Goal: Task Accomplishment & Management: Complete application form

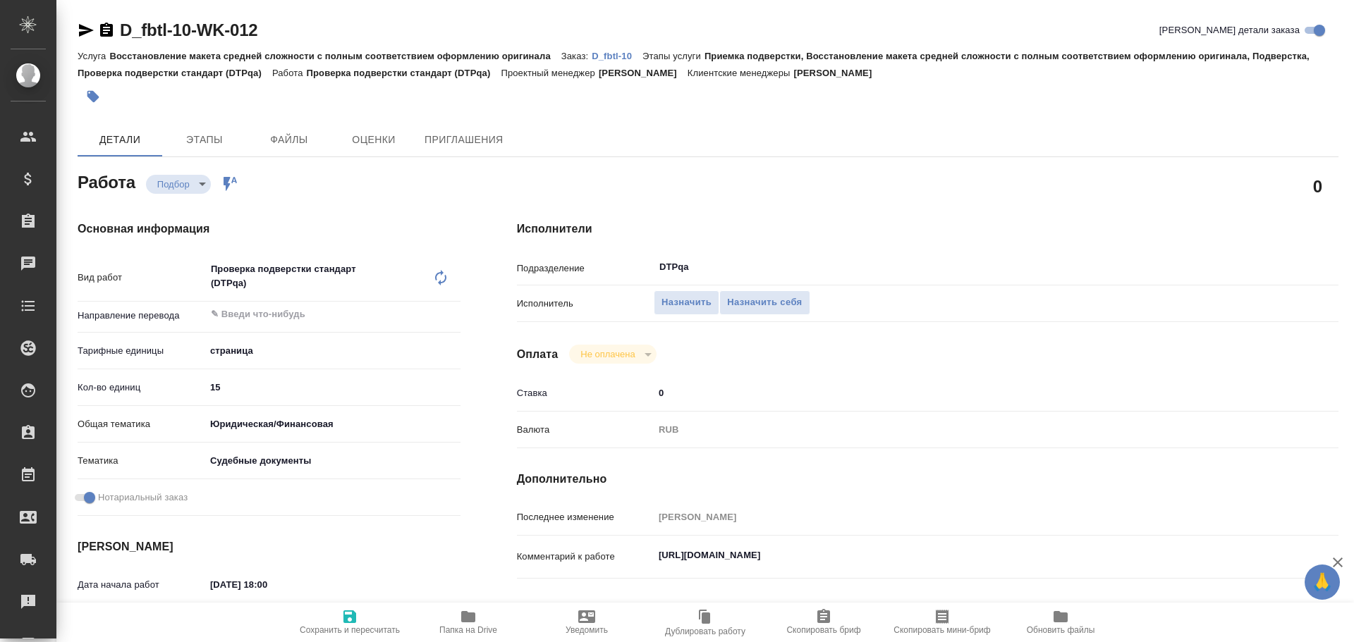
type textarea "x"
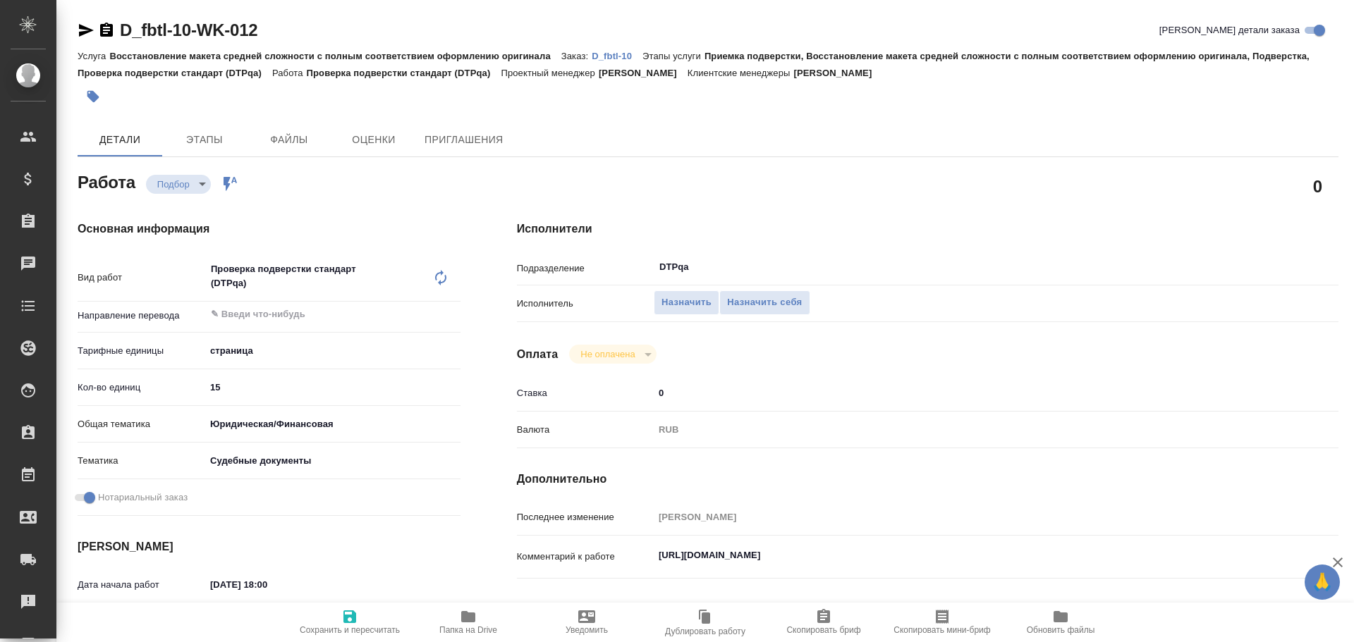
type textarea "x"
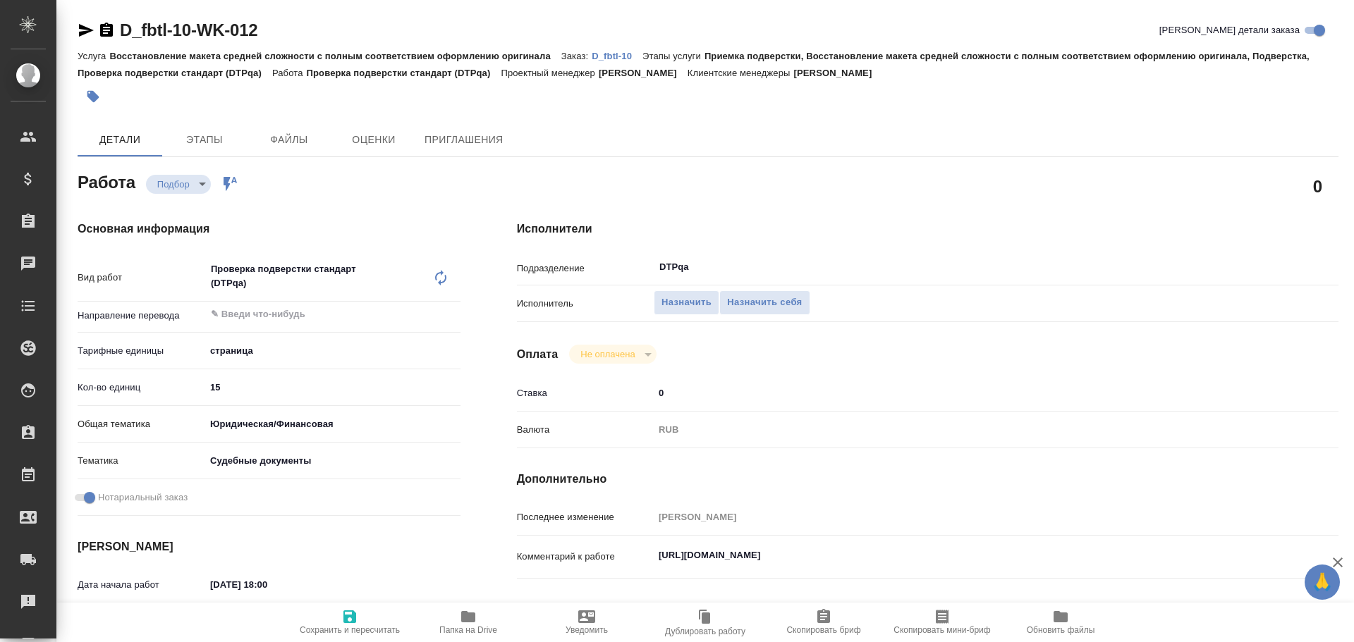
type textarea "x"
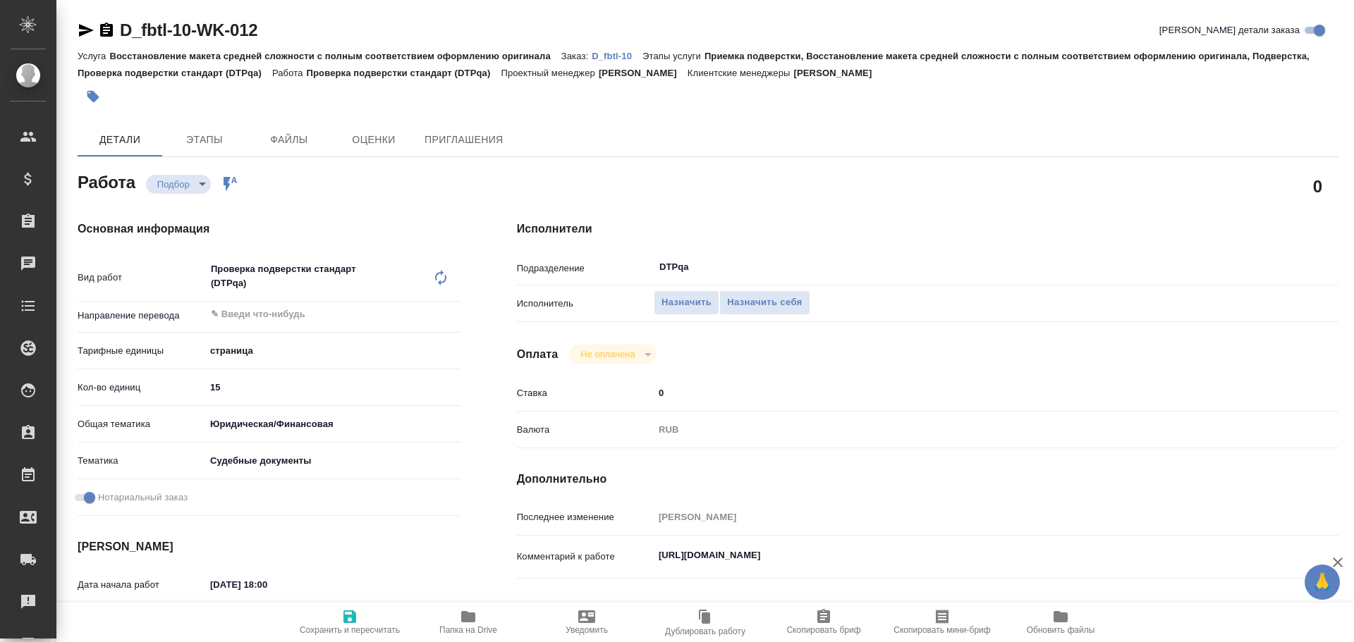
type textarea "x"
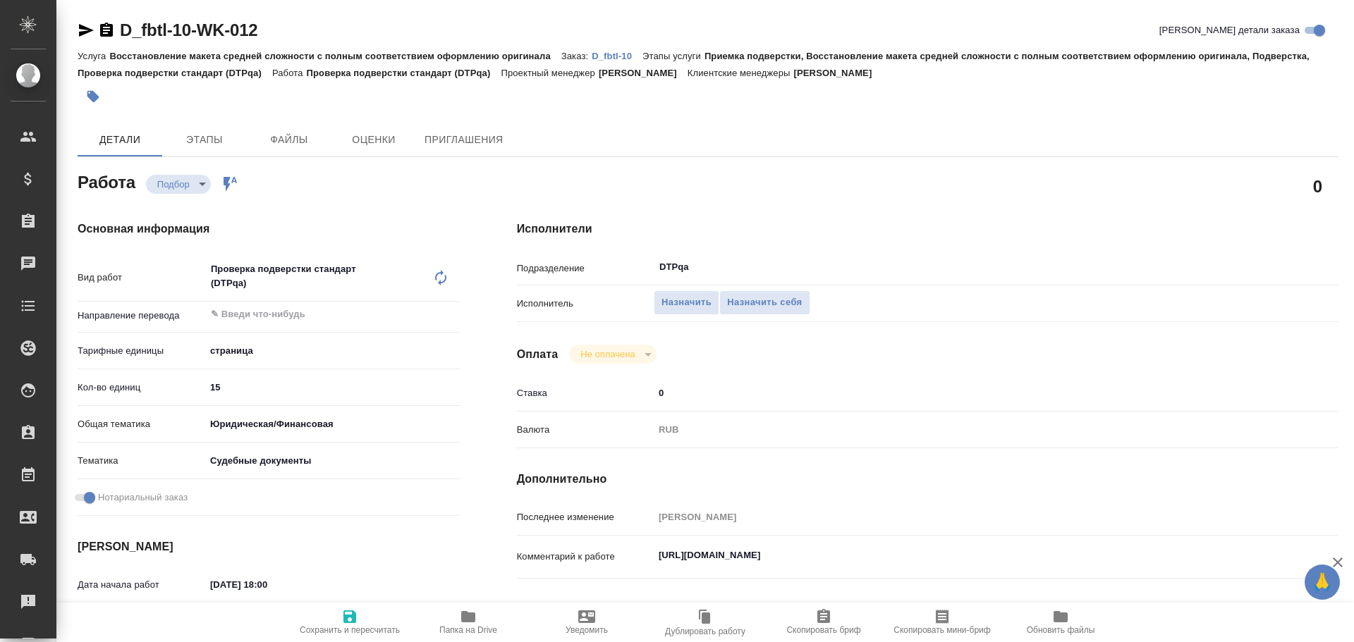
type textarea "x"
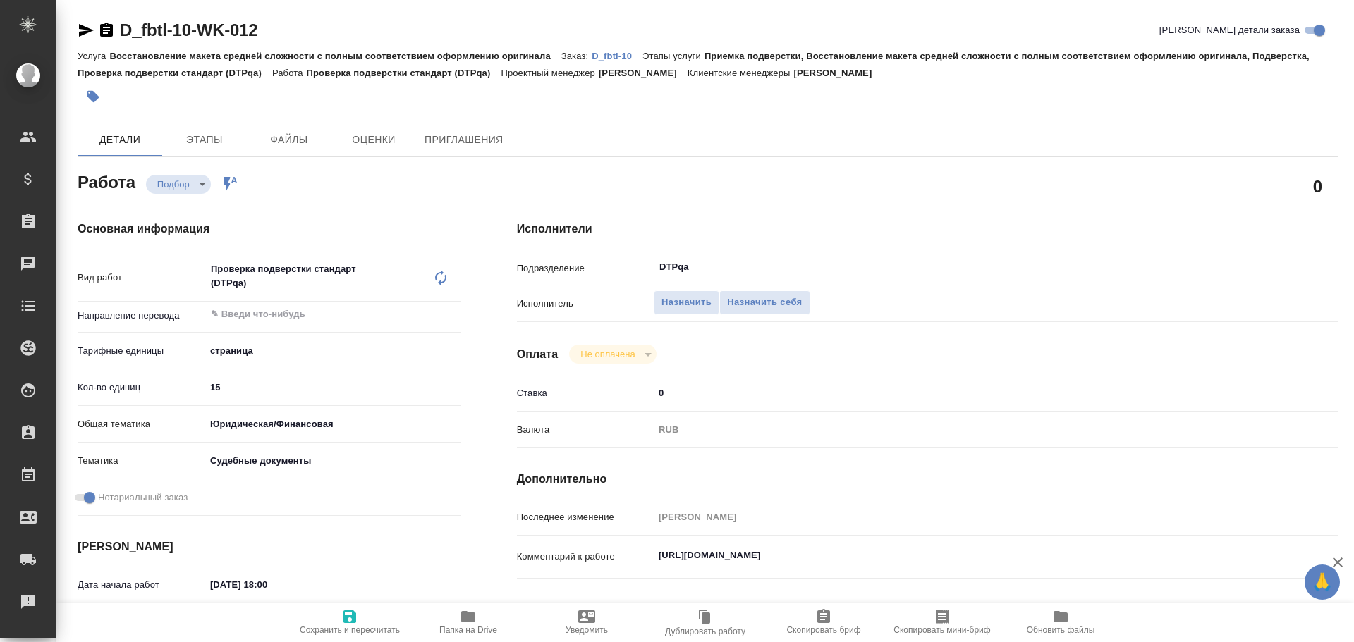
type textarea "x"
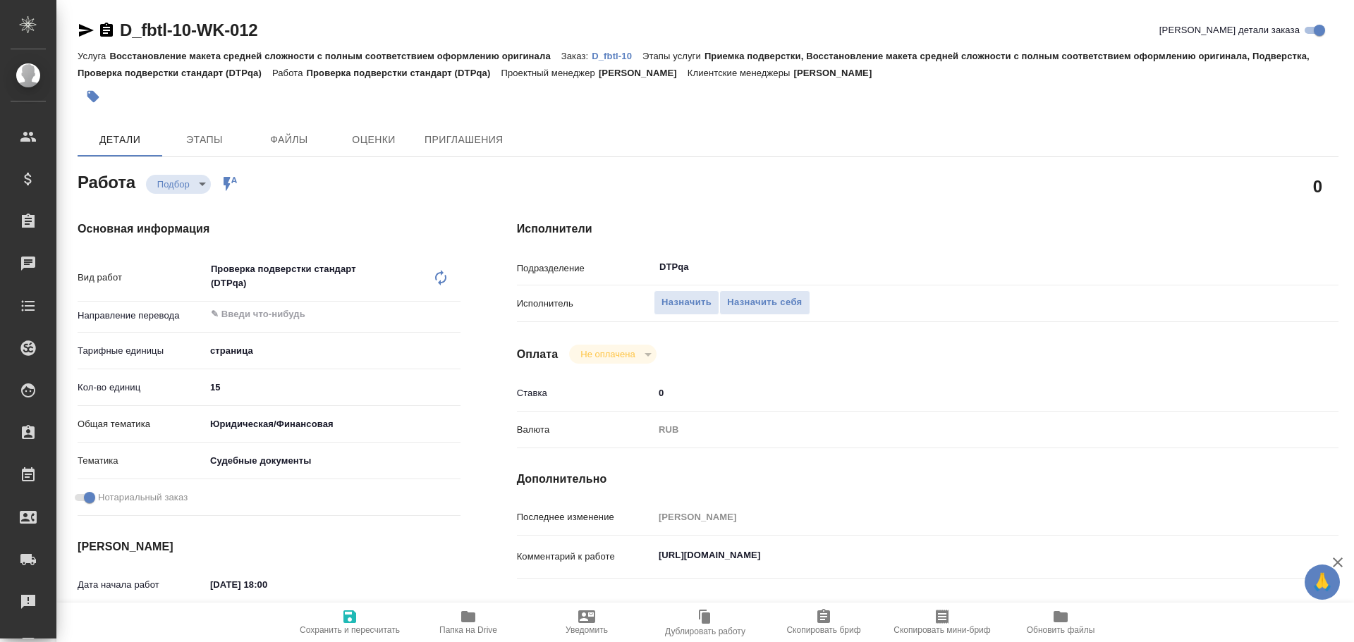
scroll to position [70, 0]
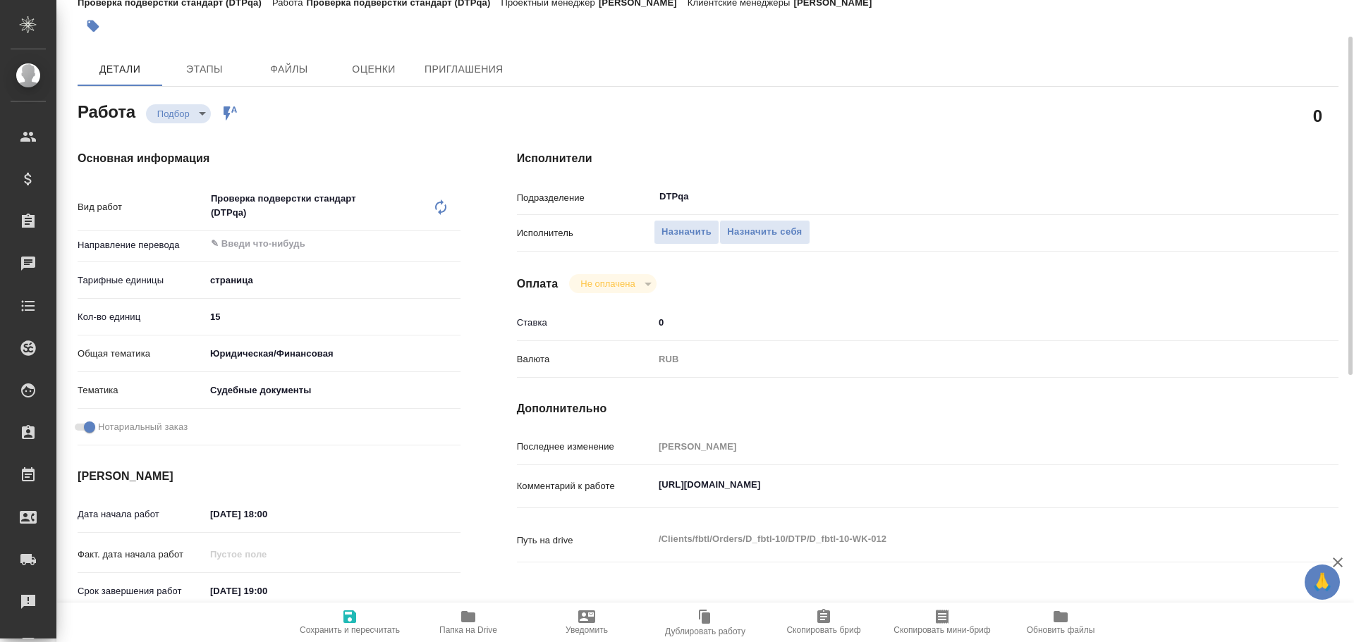
type textarea "x"
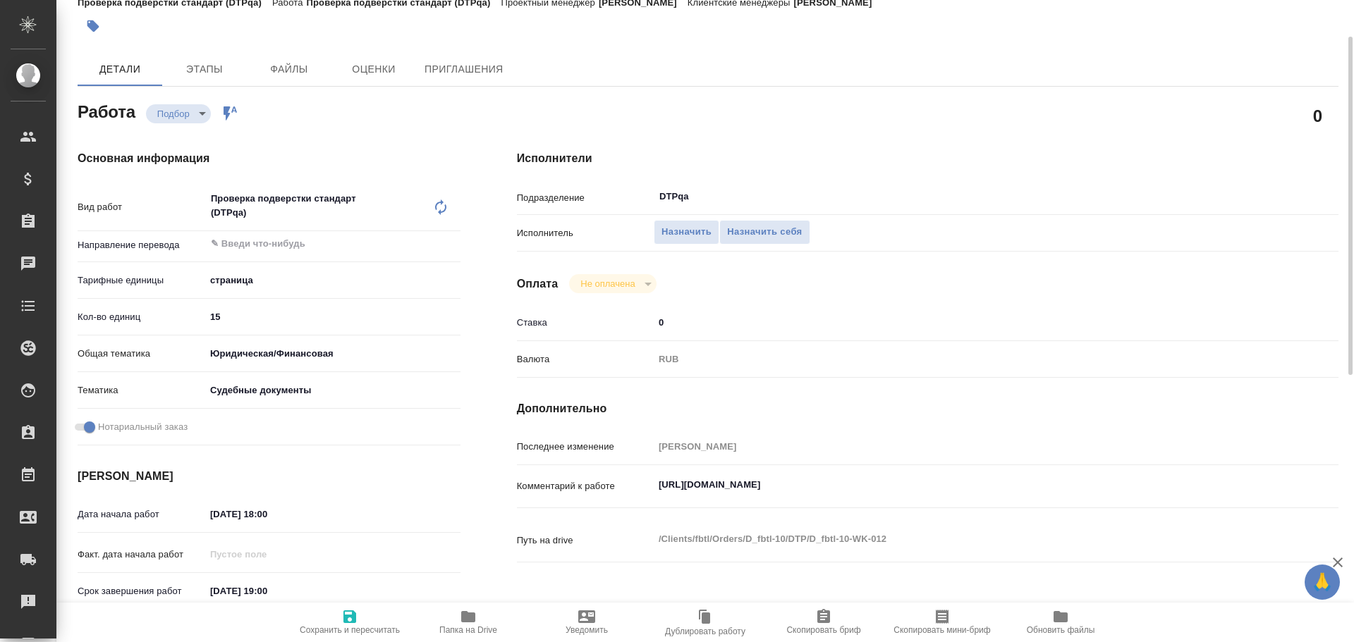
type textarea "x"
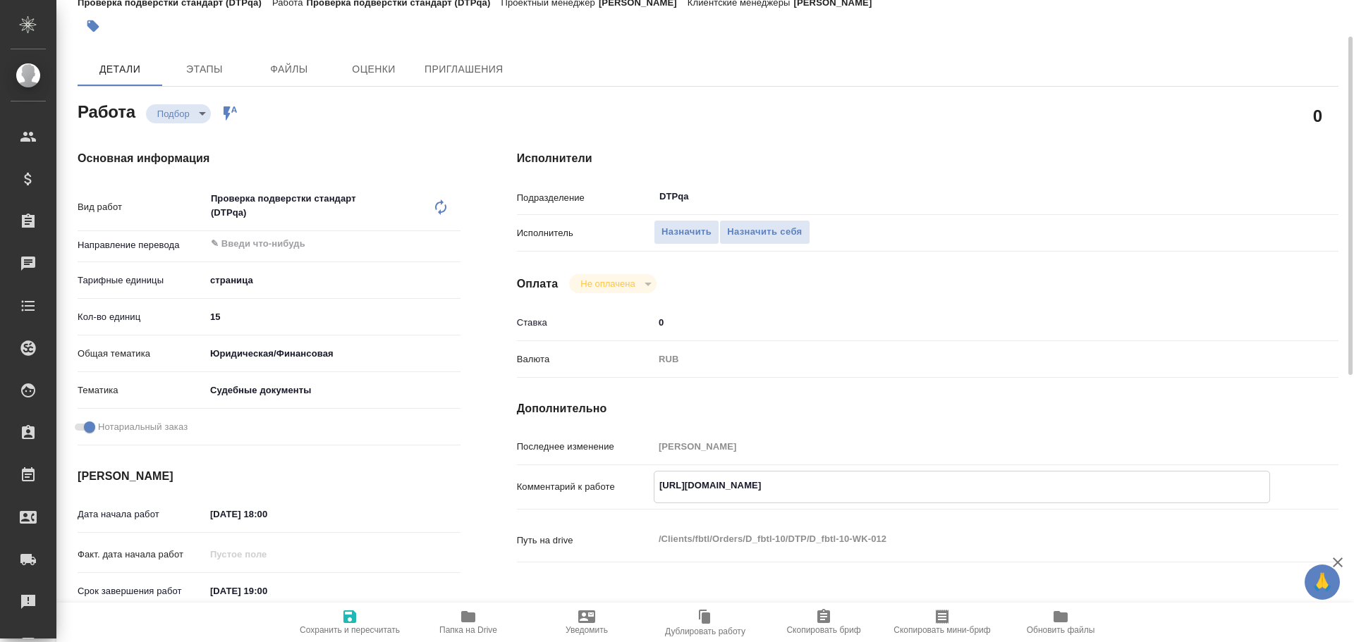
drag, startPoint x: 659, startPoint y: 484, endPoint x: 938, endPoint y: 505, distance: 279.2
click at [938, 505] on div "Комментарий к работе https://tera.awatera.com/Work/68a6dcb15afaec2293f42fec/ x" at bounding box center [927, 498] width 821 height 54
type textarea "x"
click at [768, 238] on span "Назначить себя" at bounding box center [764, 232] width 75 height 16
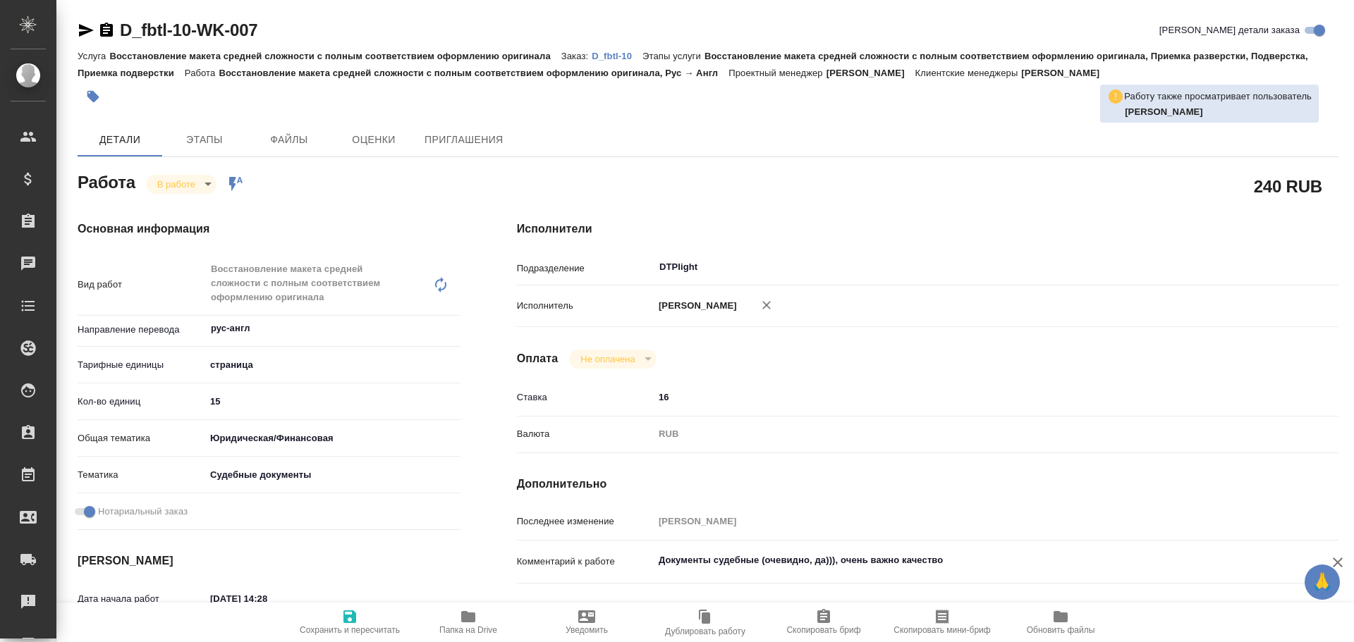
type textarea "x"
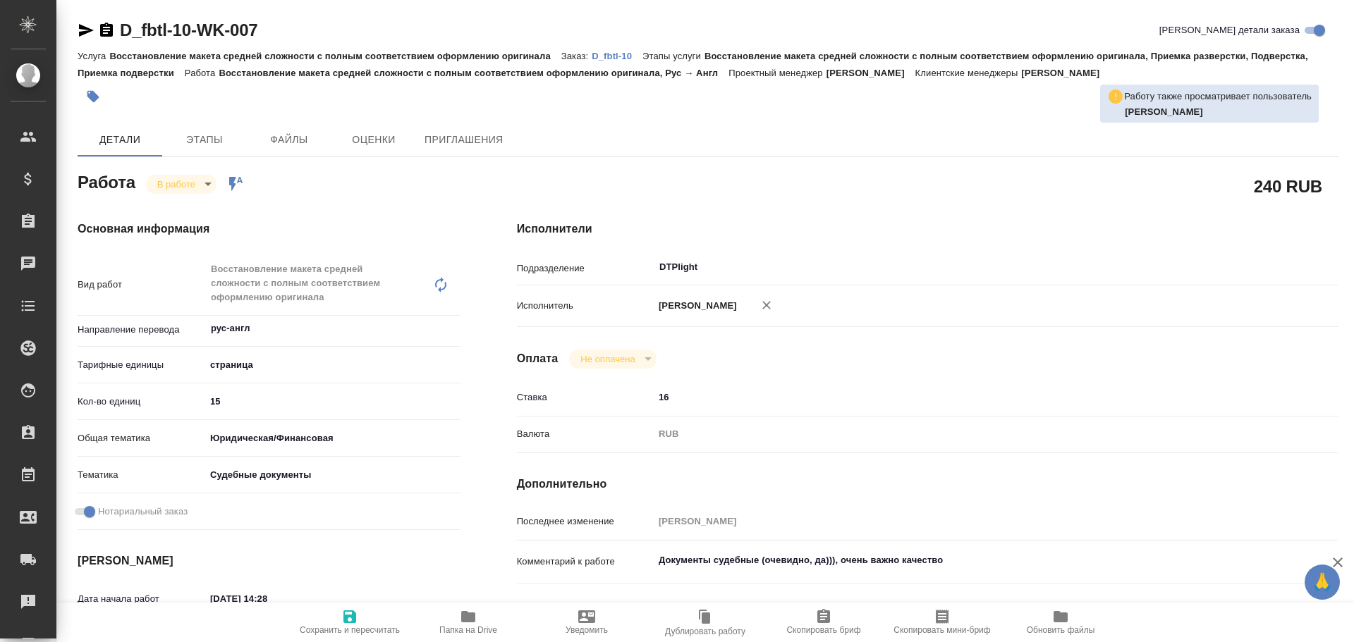
type textarea "x"
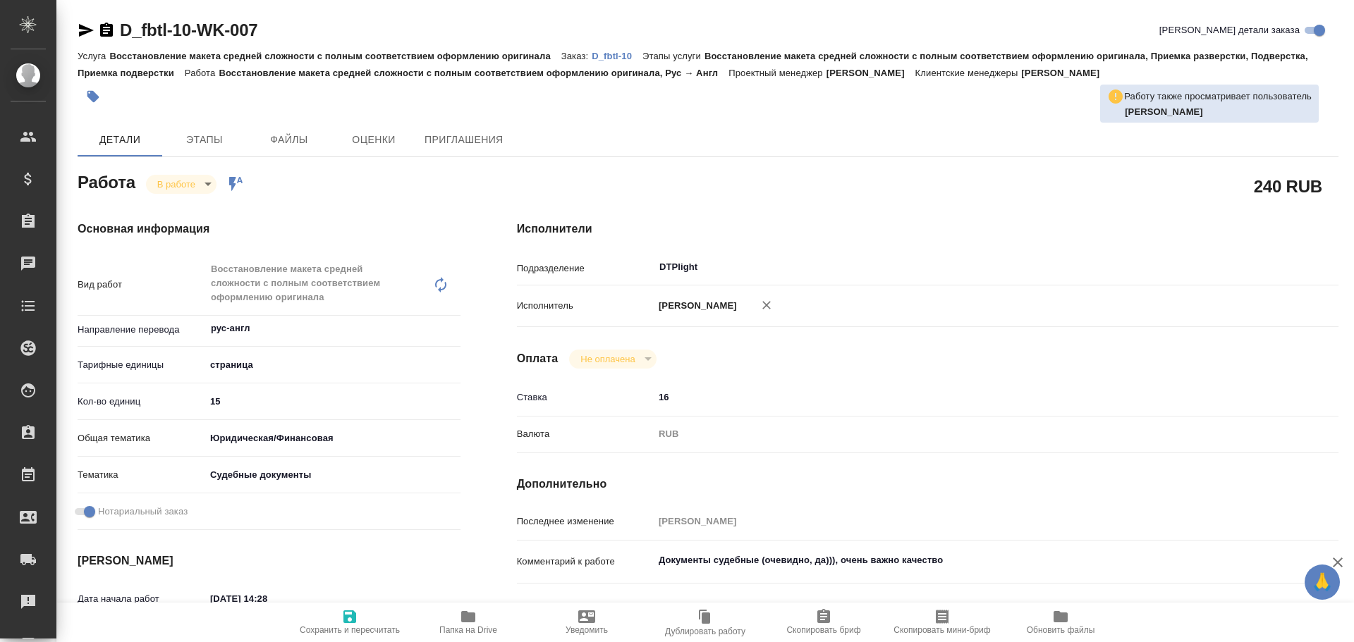
type textarea "x"
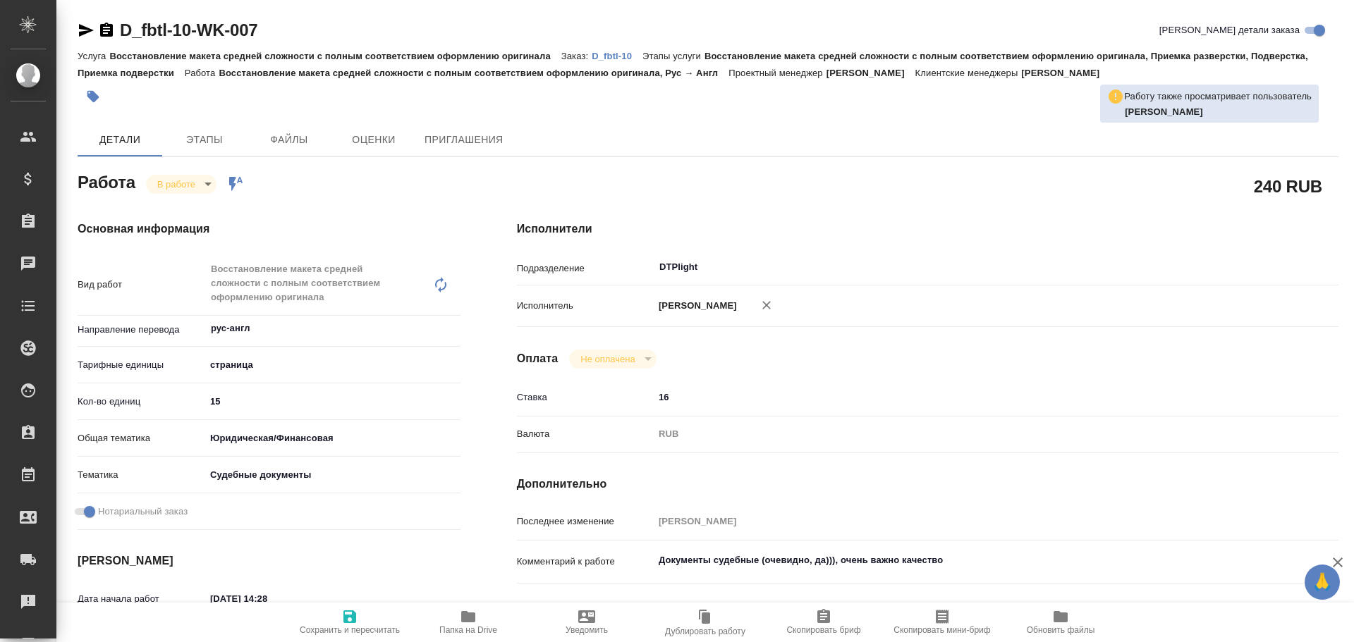
type textarea "x"
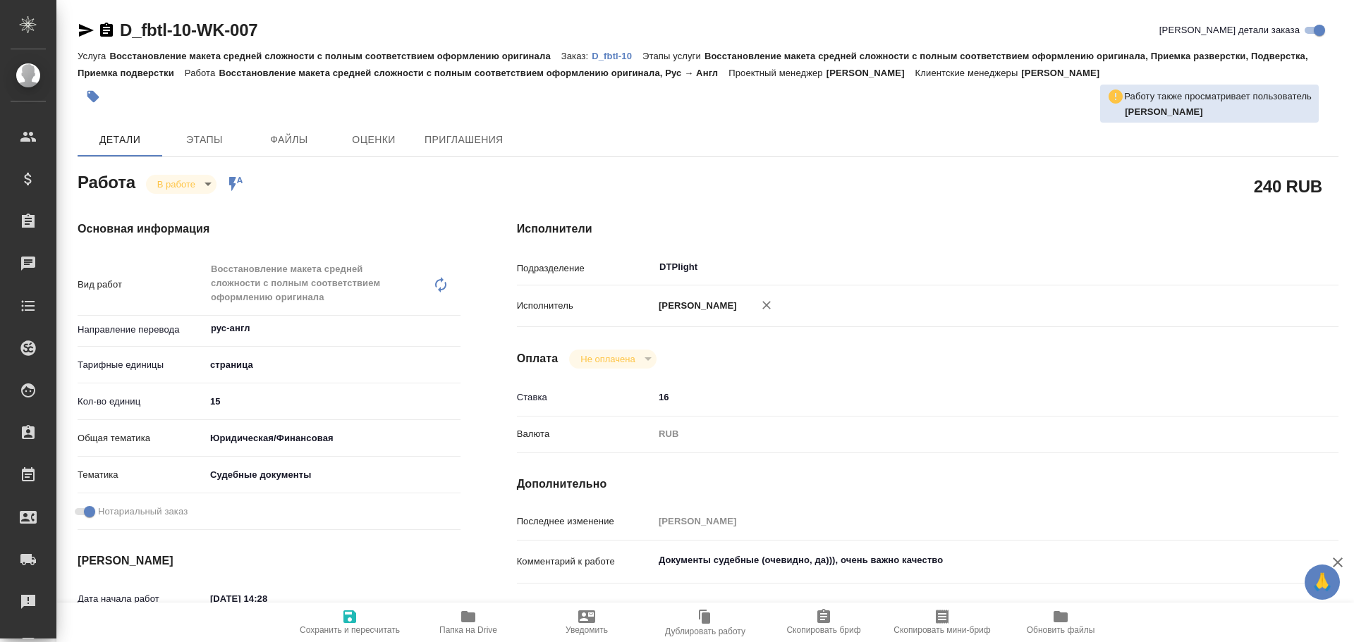
type textarea "x"
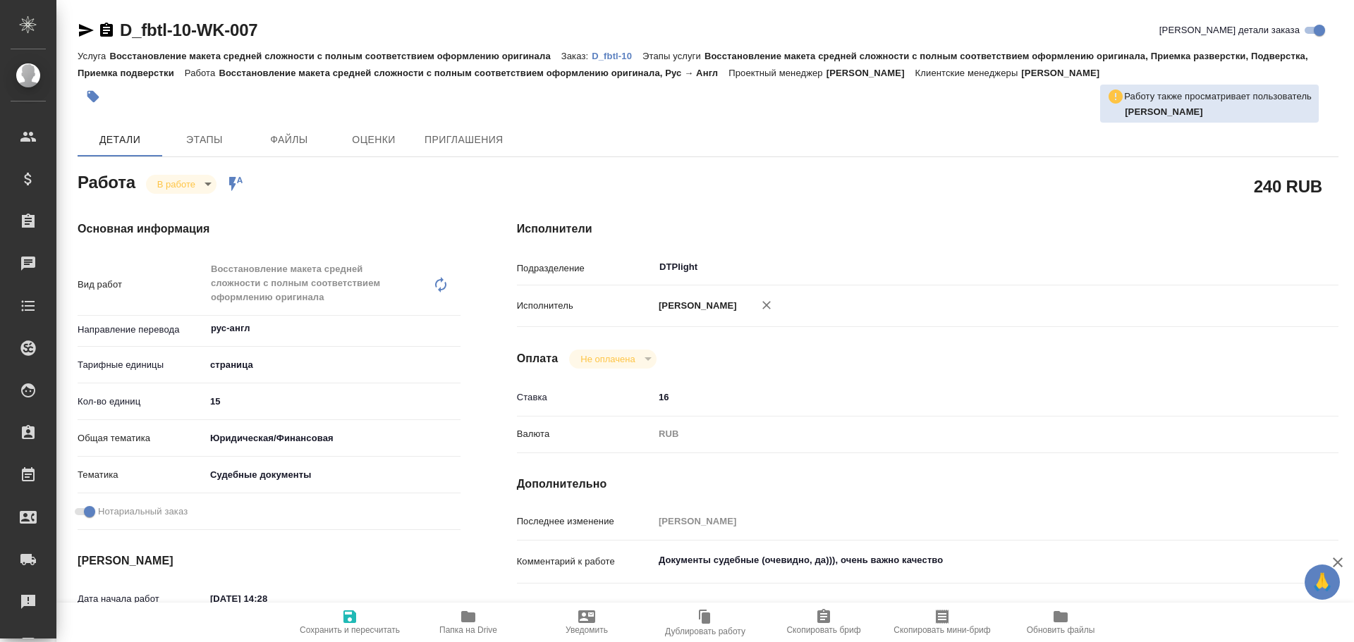
type textarea "x"
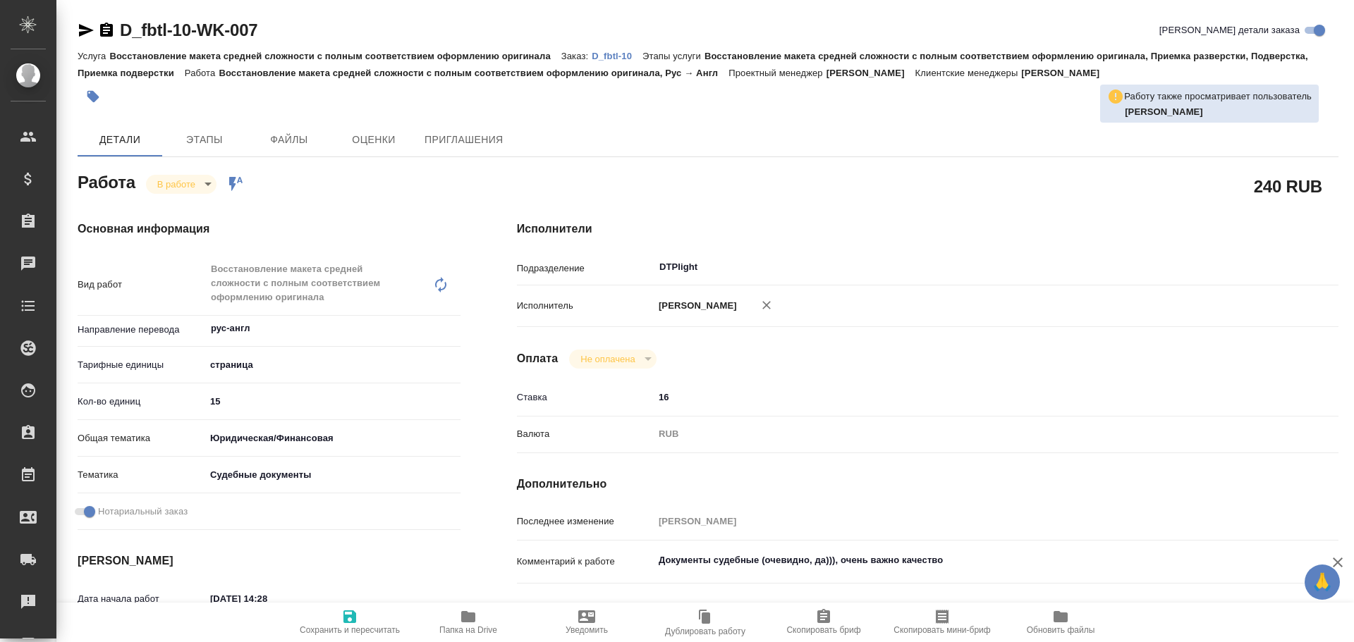
type textarea "x"
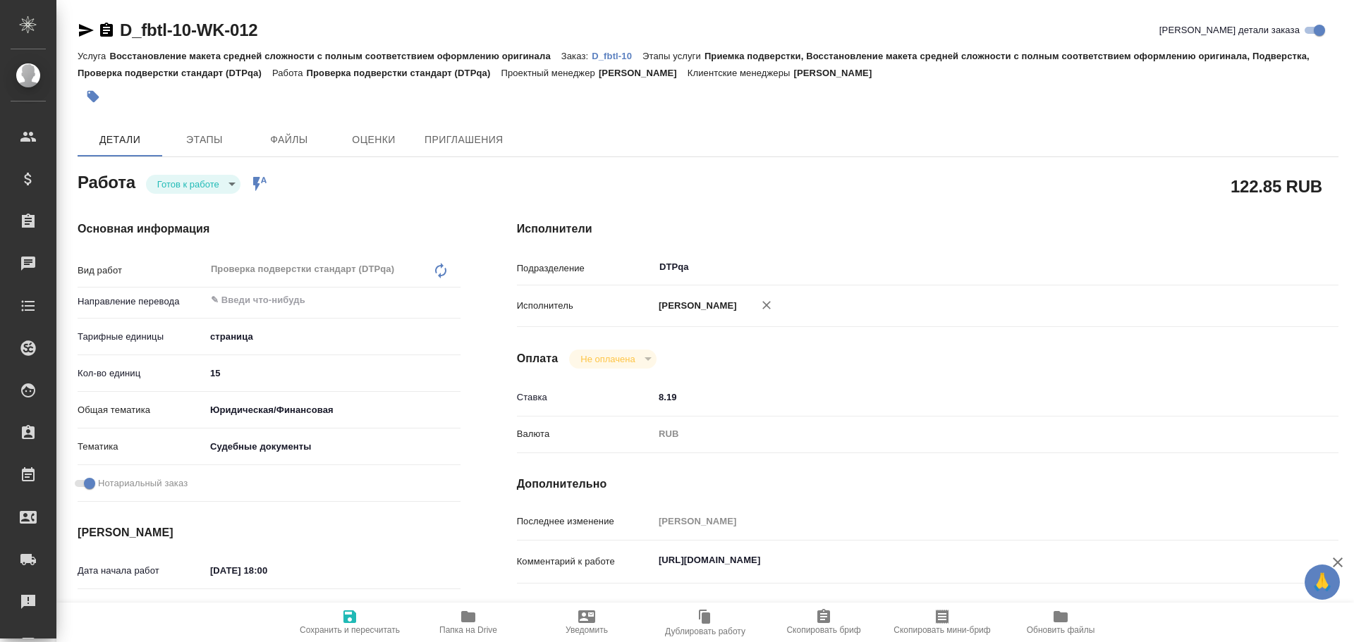
type textarea "x"
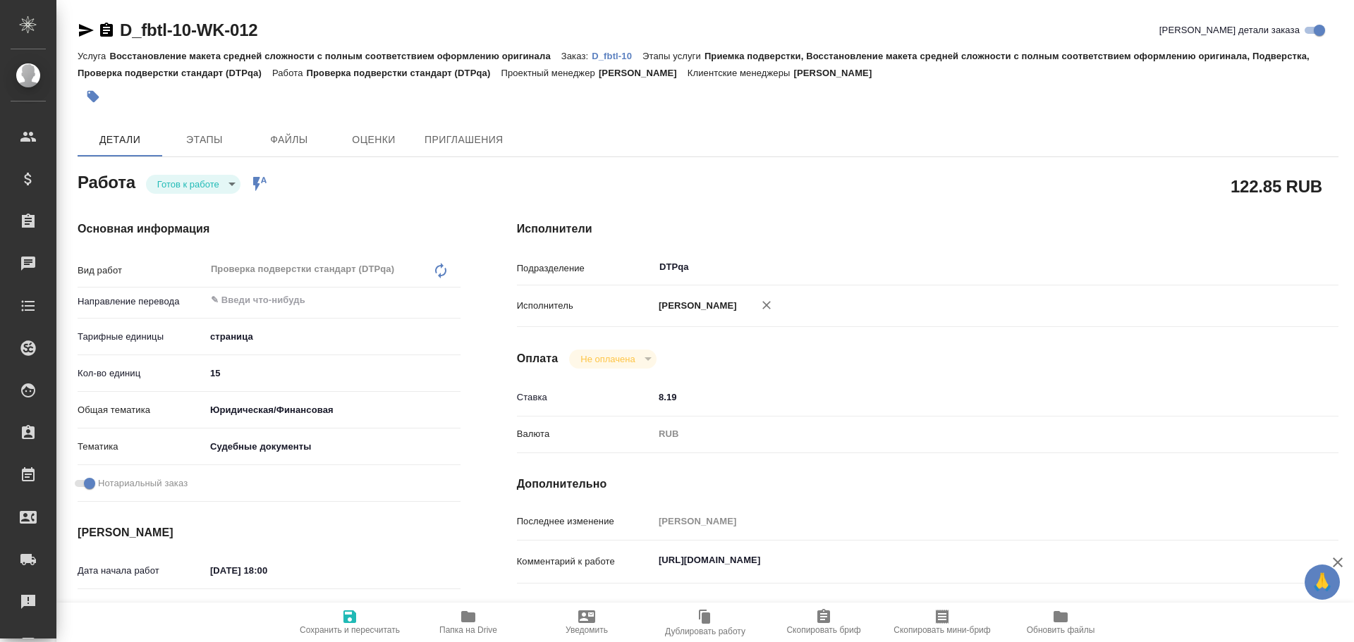
type textarea "x"
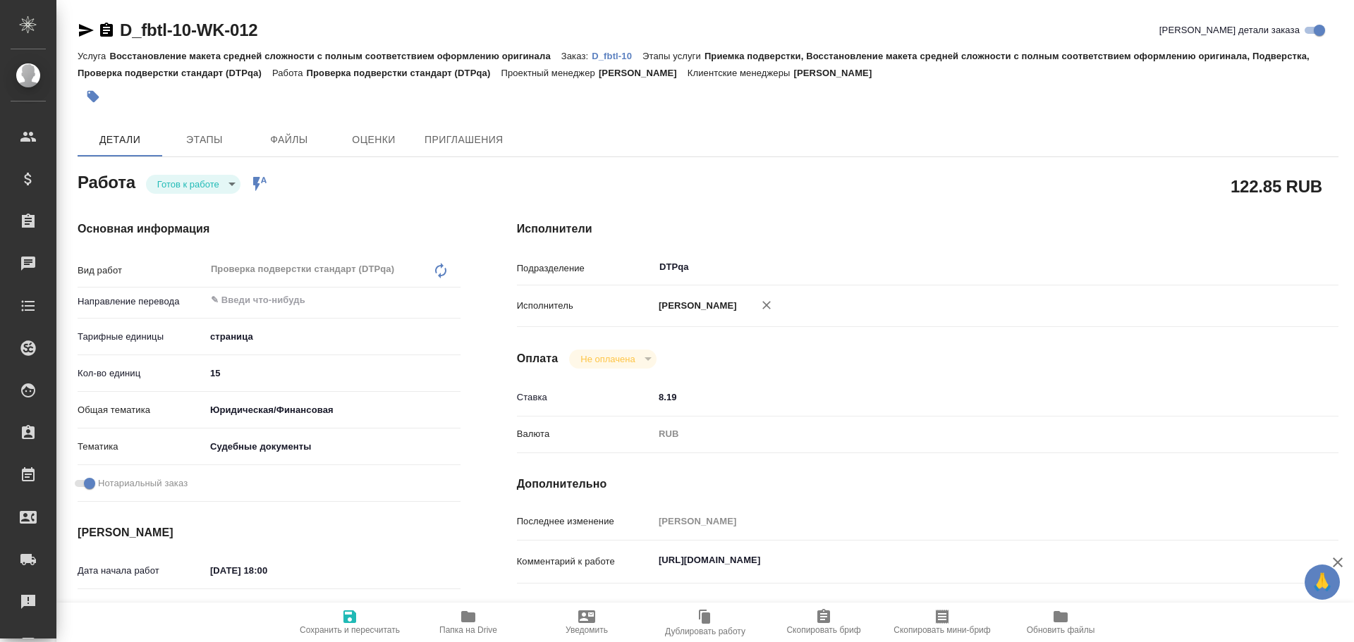
type textarea "x"
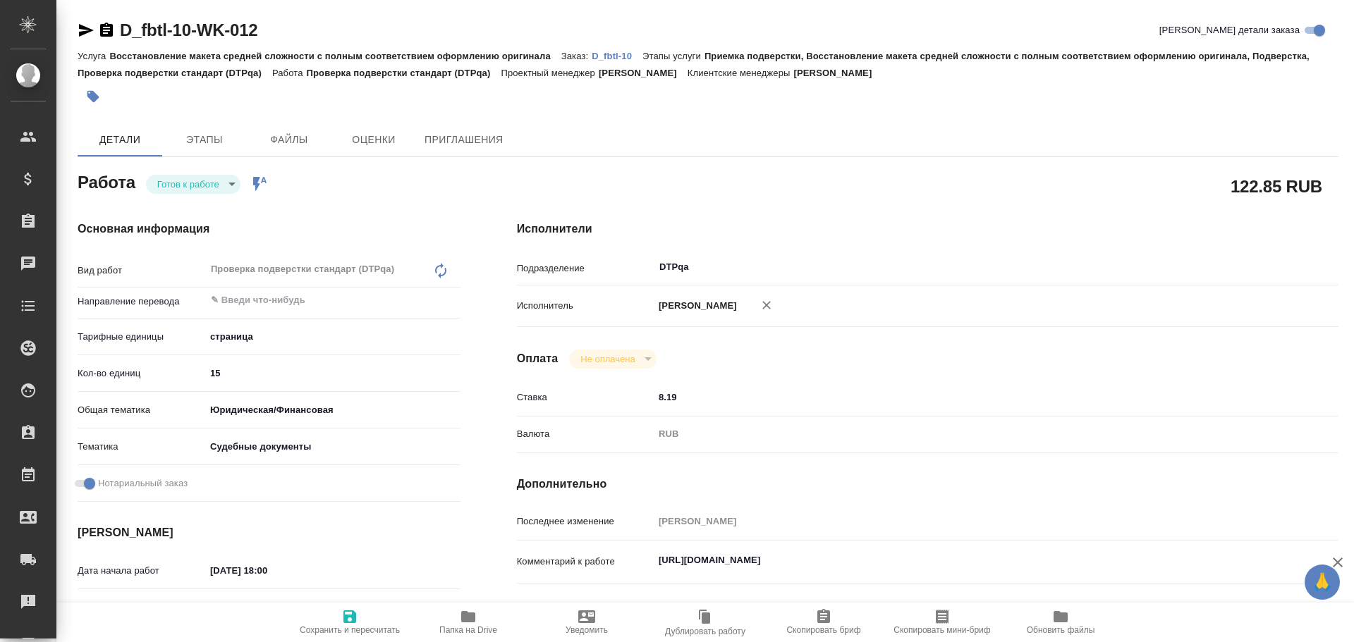
type textarea "x"
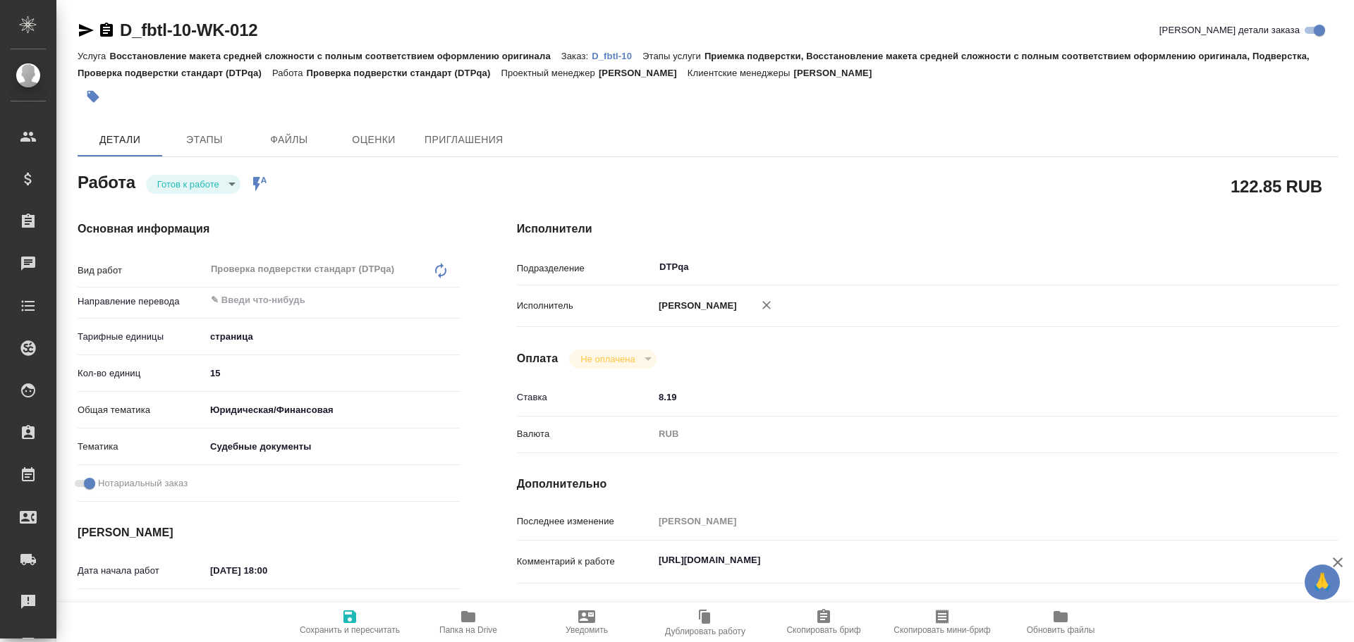
click at [209, 192] on body "🙏 .cls-1 fill:#fff; AWATERA Chulets Elena Клиенты Спецификации Заказы Чаты Todo…" at bounding box center [677, 321] width 1354 height 642
type textarea "x"
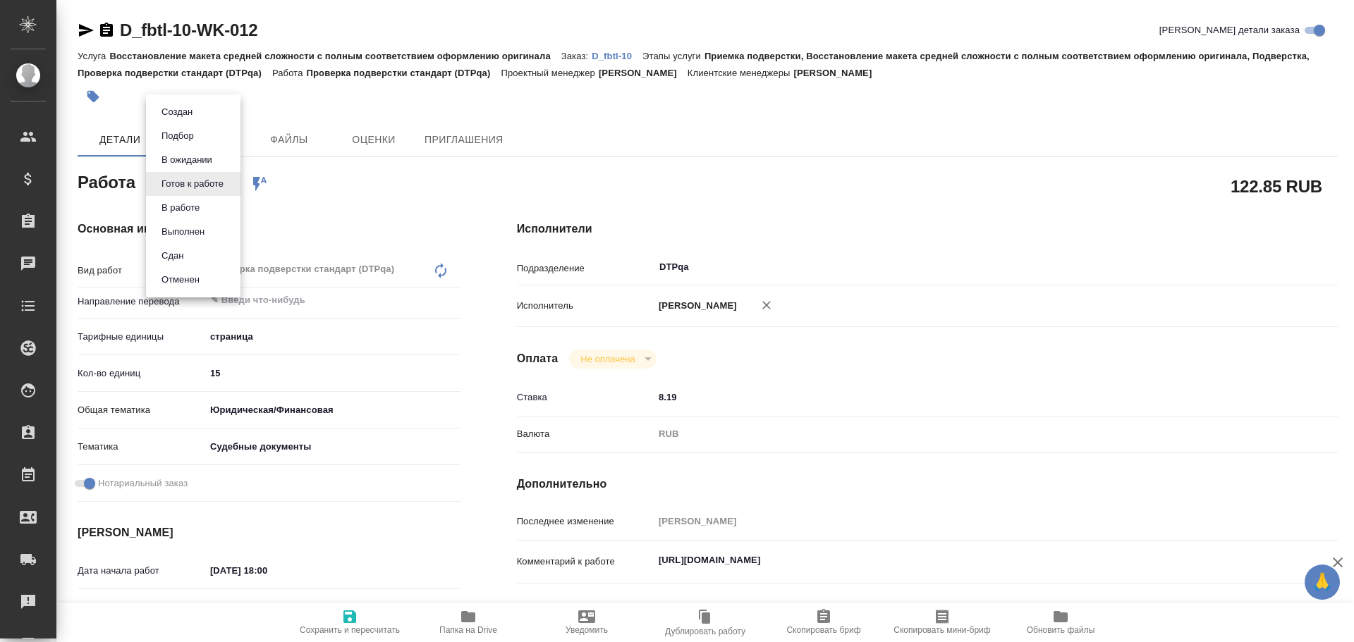
type textarea "x"
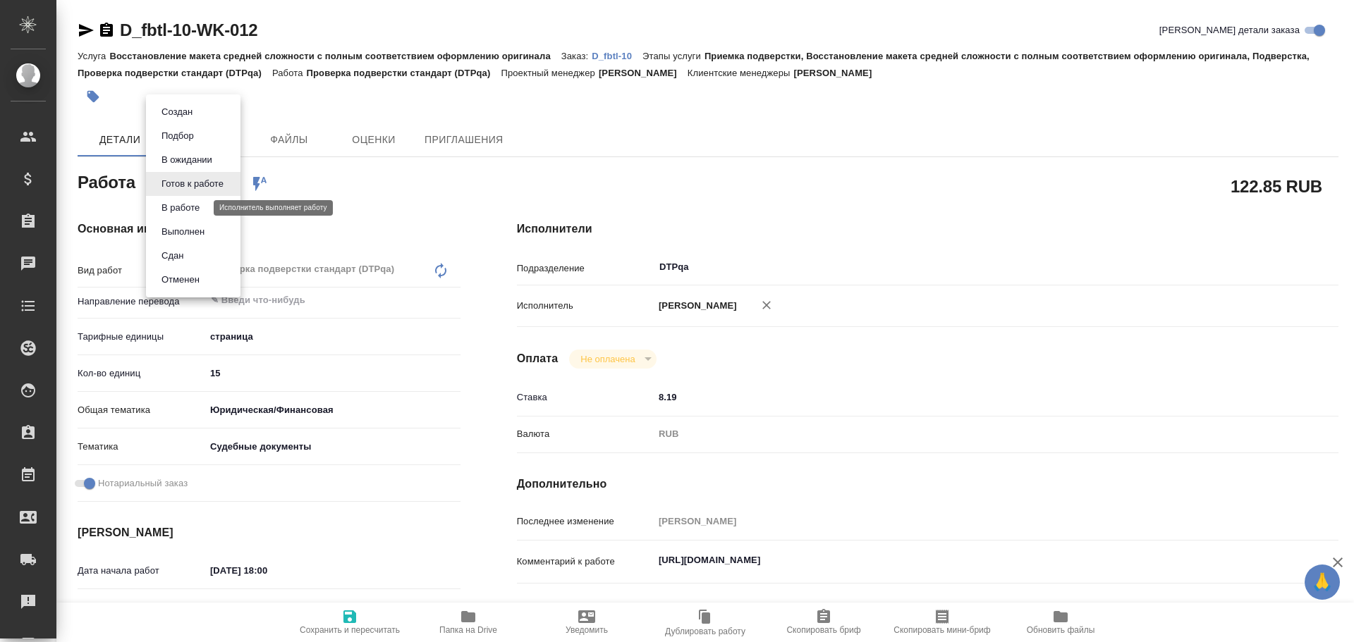
type textarea "x"
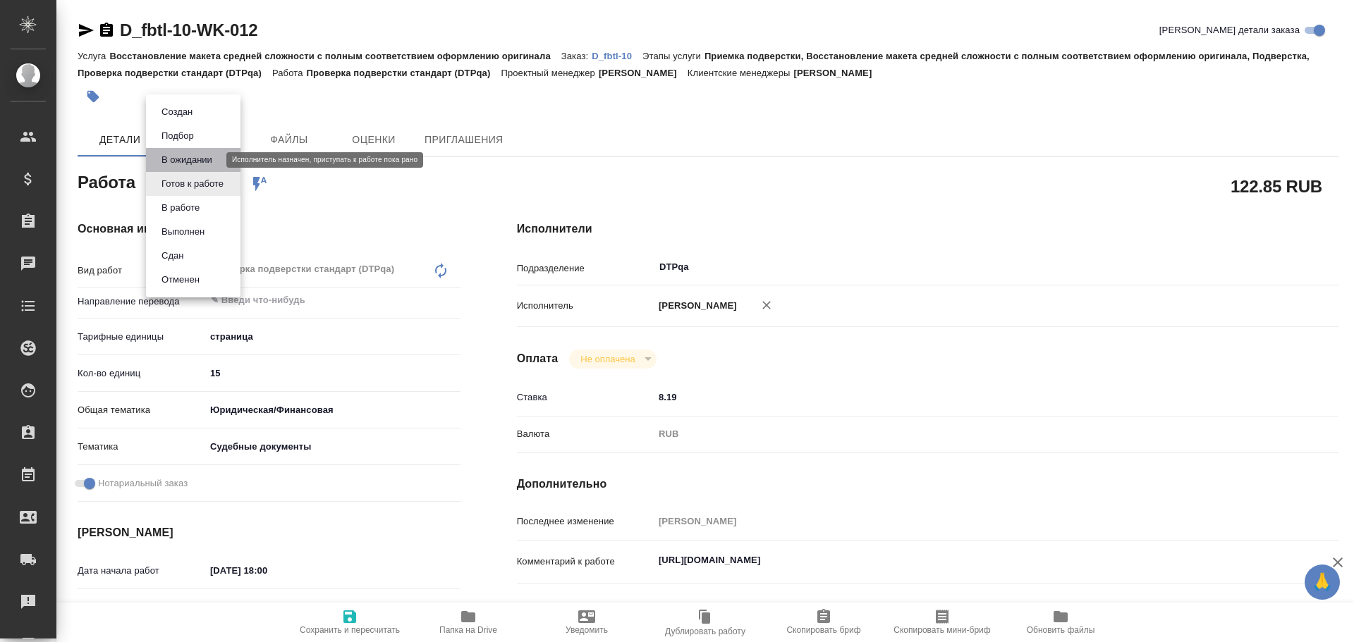
click at [207, 158] on button "В ожидании" at bounding box center [186, 160] width 59 height 16
type textarea "x"
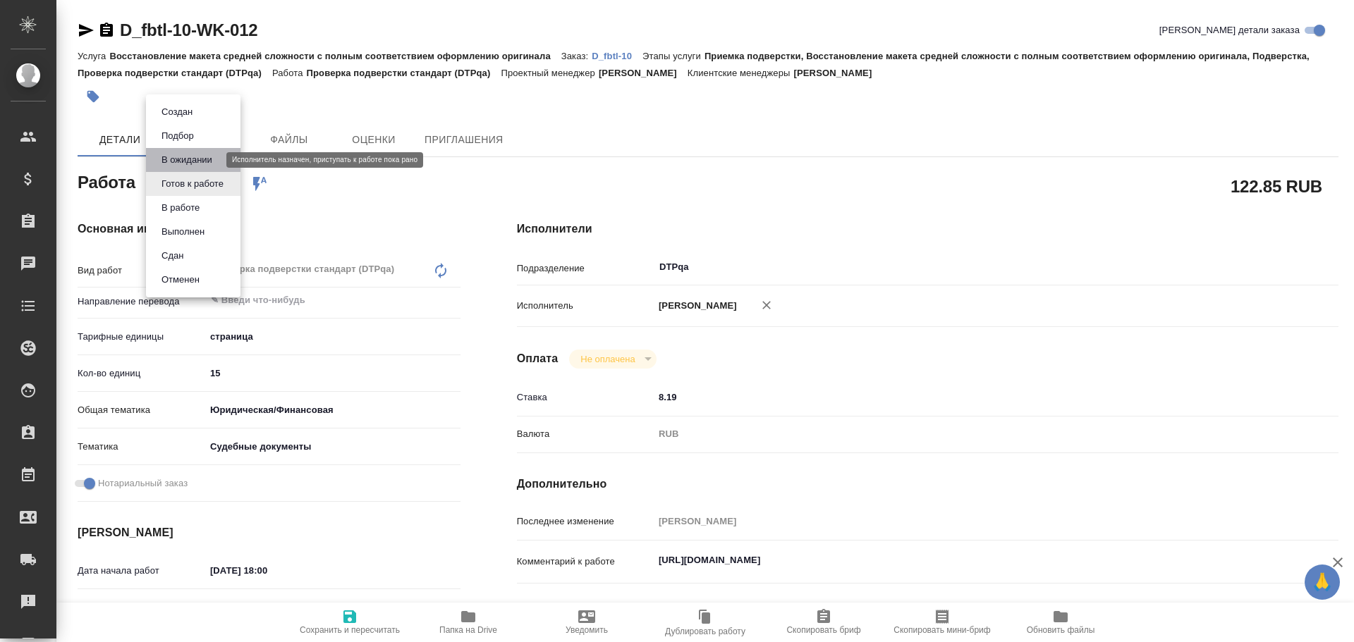
type textarea "x"
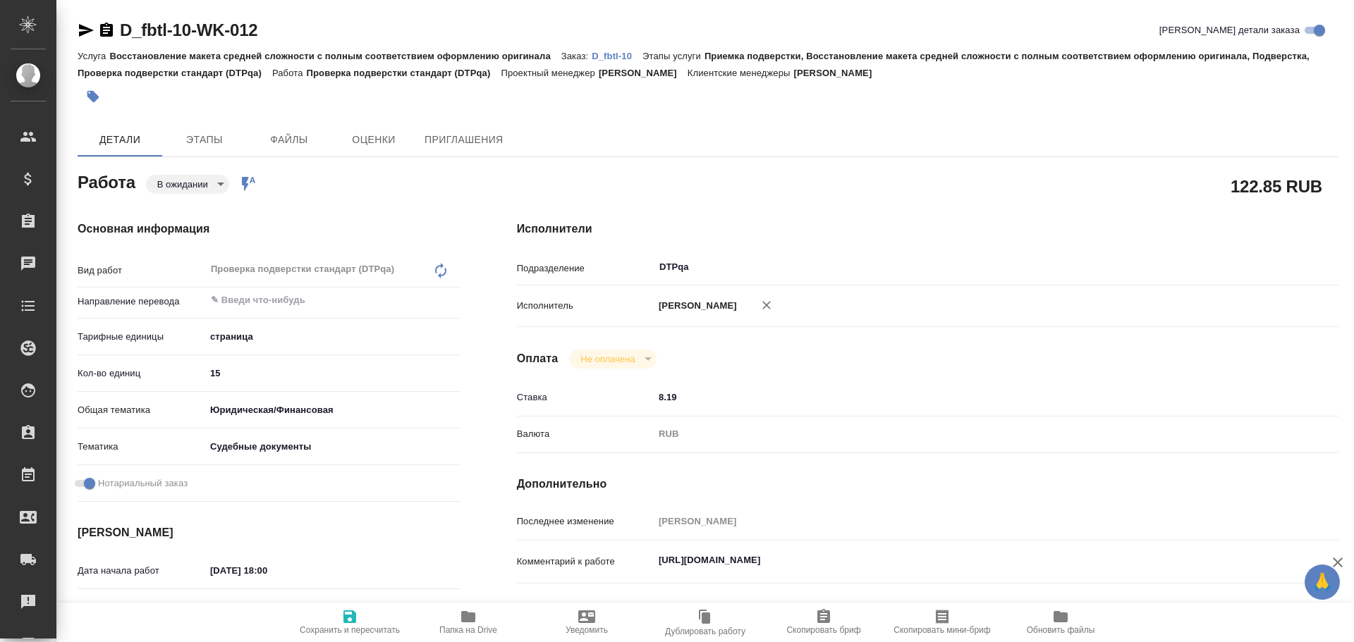
type textarea "x"
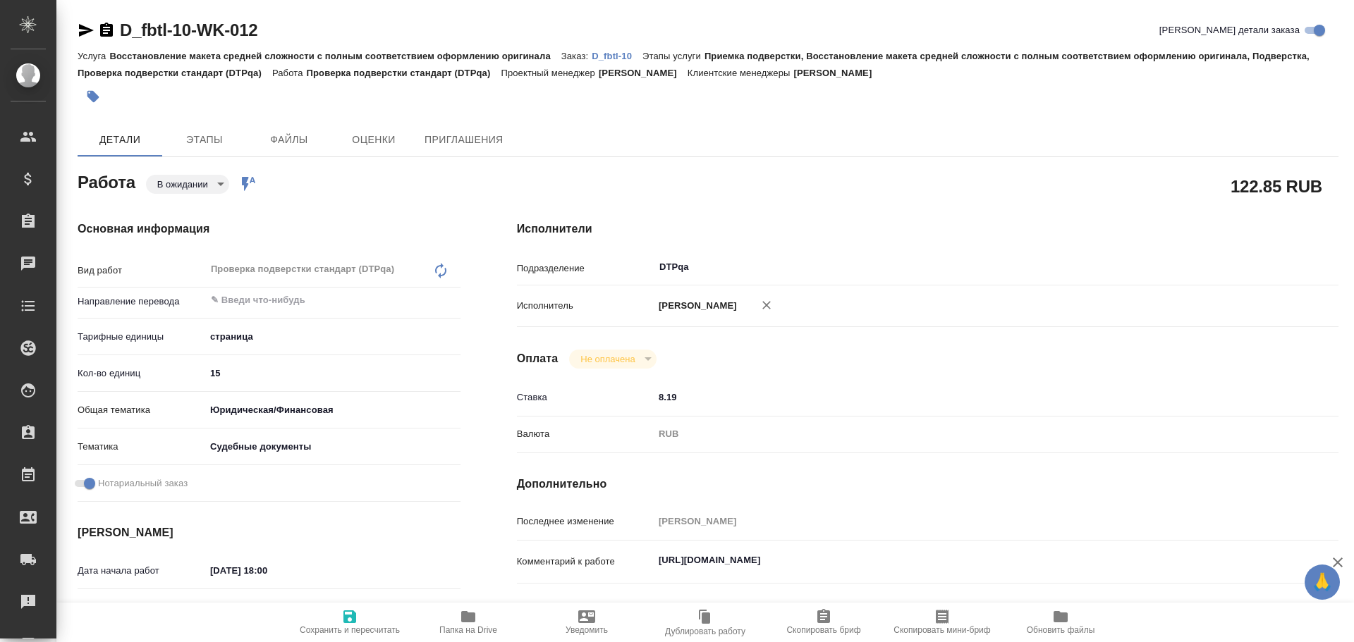
type textarea "x"
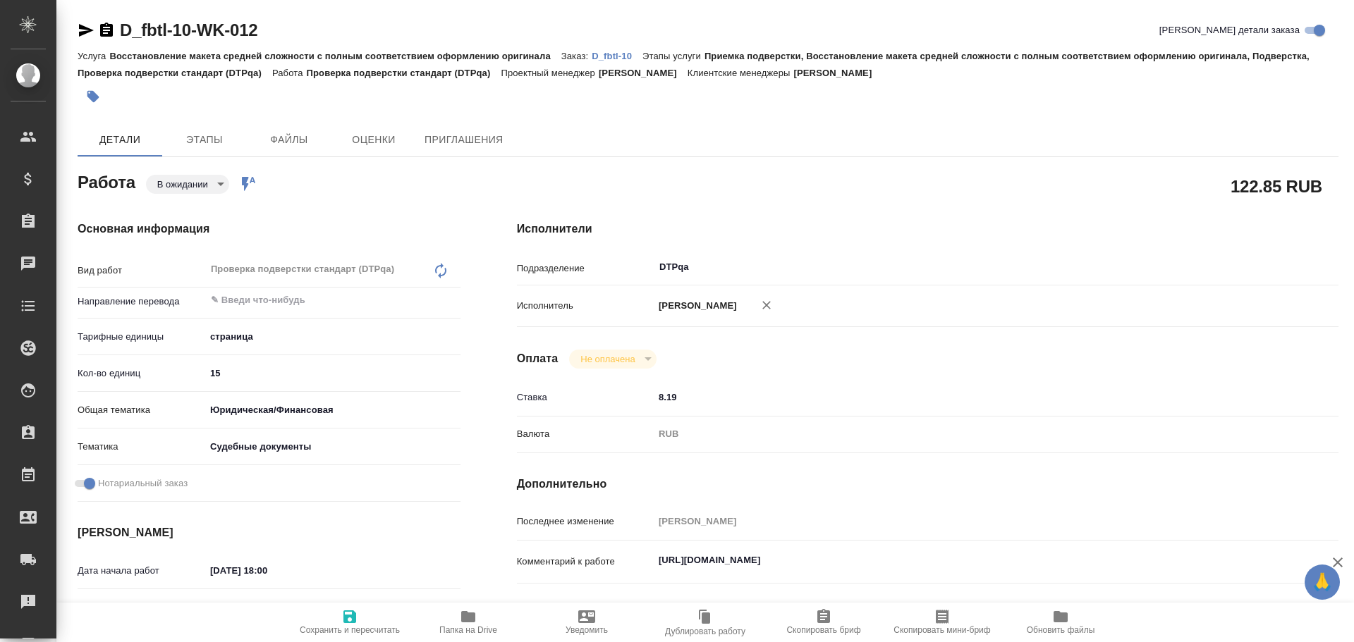
type textarea "x"
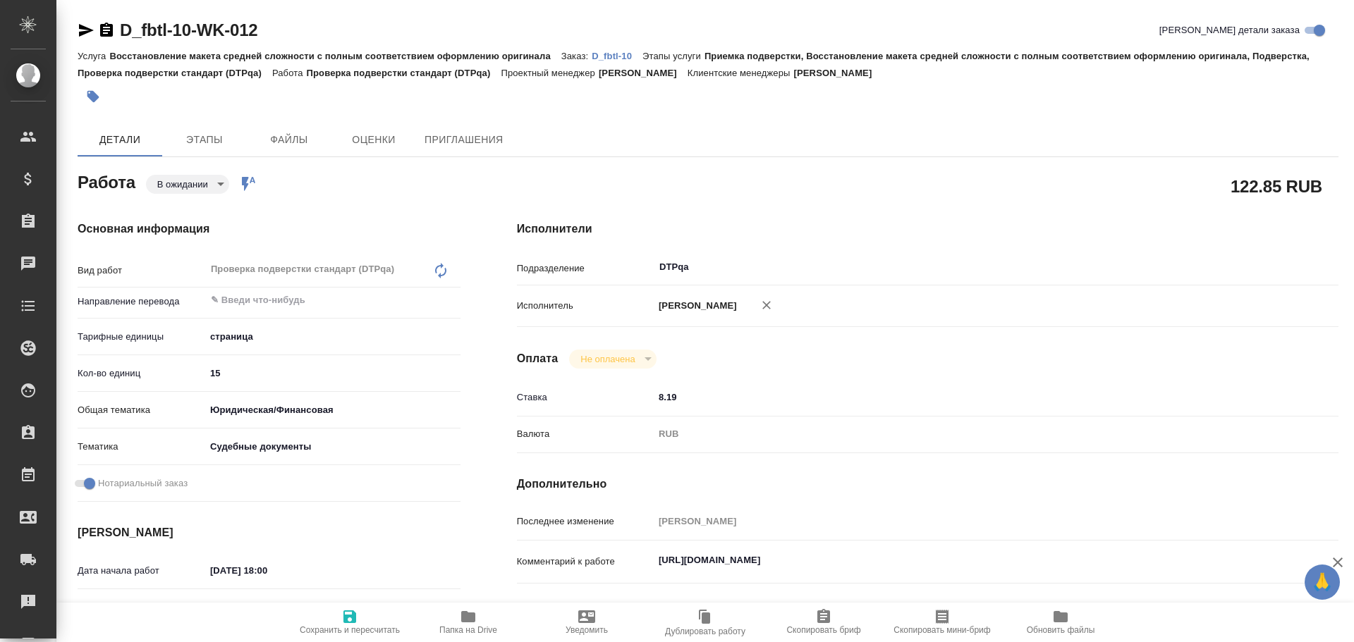
type textarea "x"
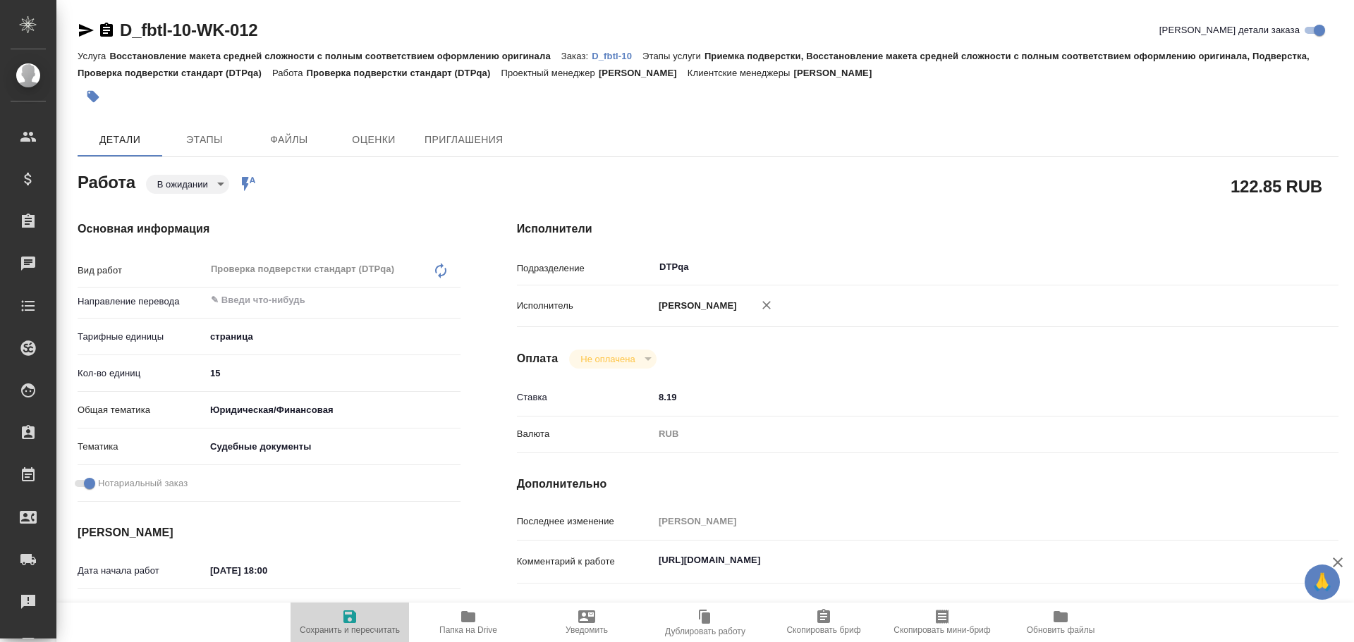
click at [357, 618] on icon "button" at bounding box center [349, 616] width 17 height 17
type textarea "x"
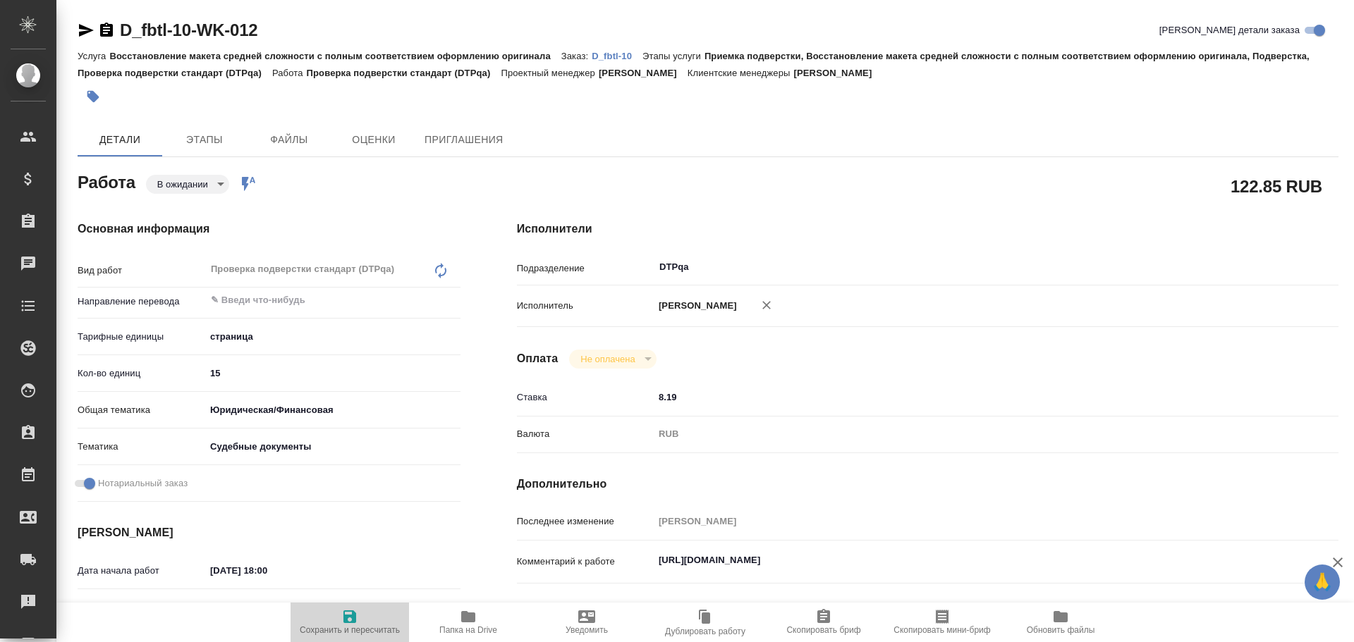
type textarea "x"
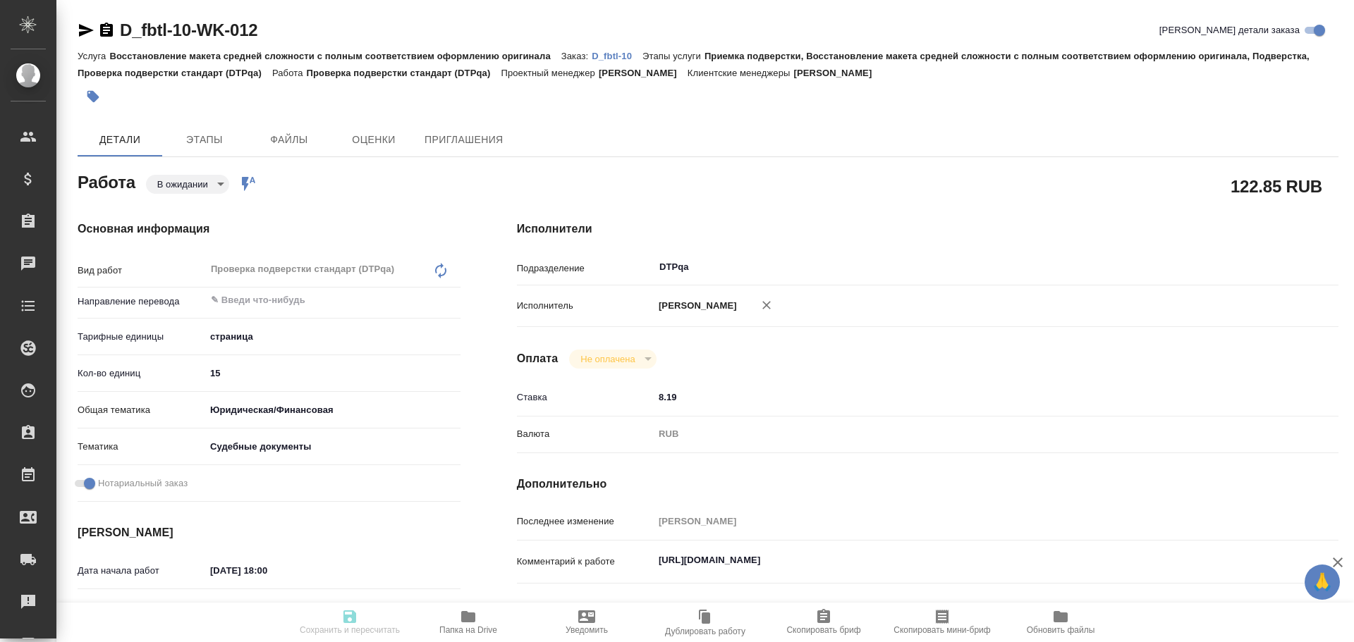
type textarea "x"
type input "pending"
type textarea "Проверка подверстки стандарт (DTPqa)"
type textarea "x"
type input "5a8b1489cc6b4906c91bfdb2"
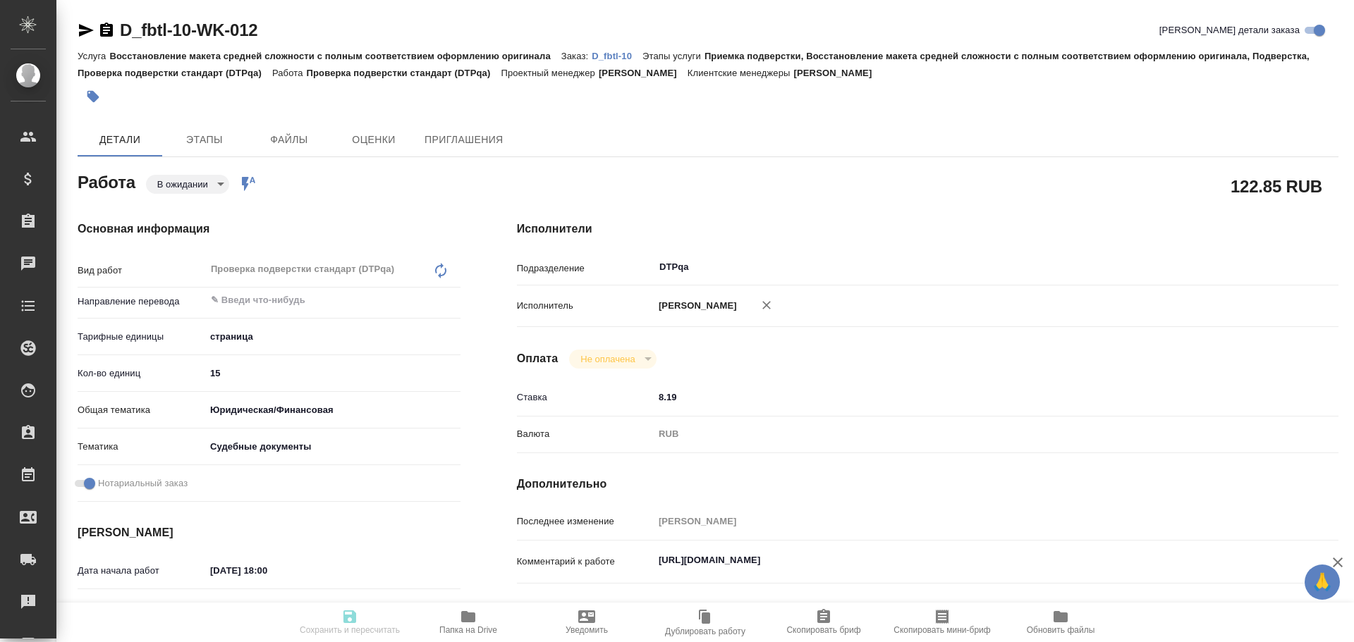
type input "15"
type input "yr-fn"
type input "5a8b8b956a9677013d343d23"
checkbox input "true"
type input "[DATE] 18:00"
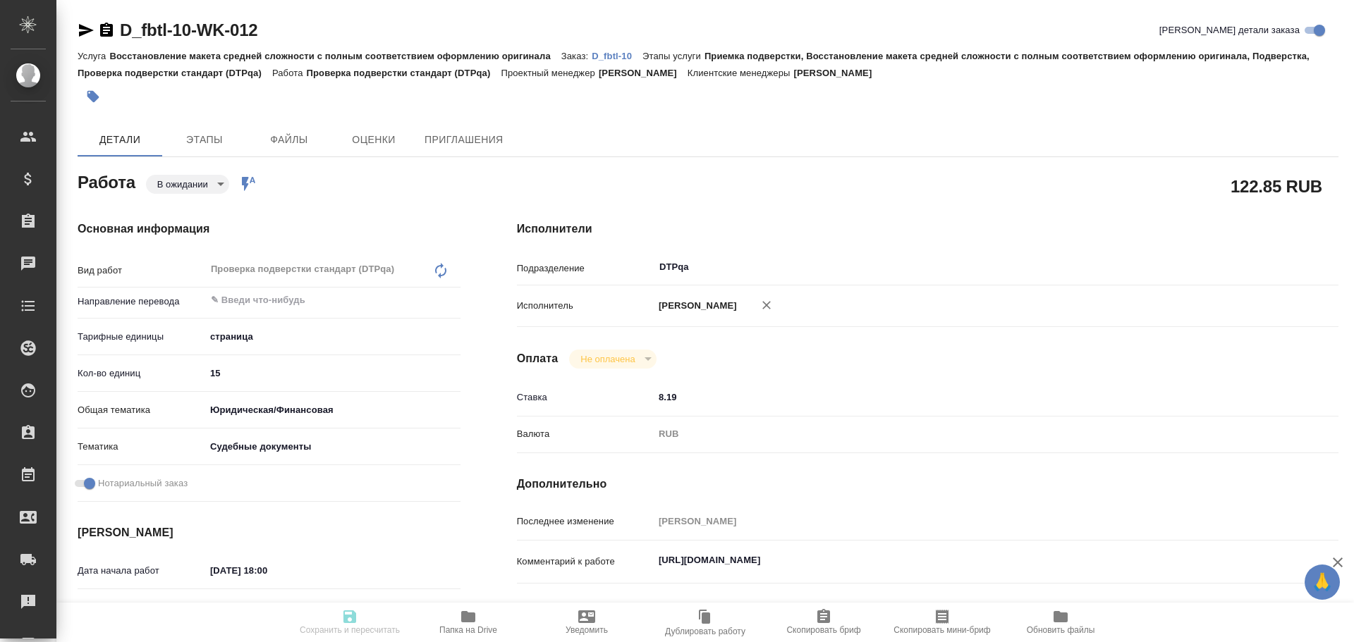
type input "21.08.2025 19:00"
type input "[DATE] 11:00"
type input "DTPqa"
type input "notPayed"
type input "8.19"
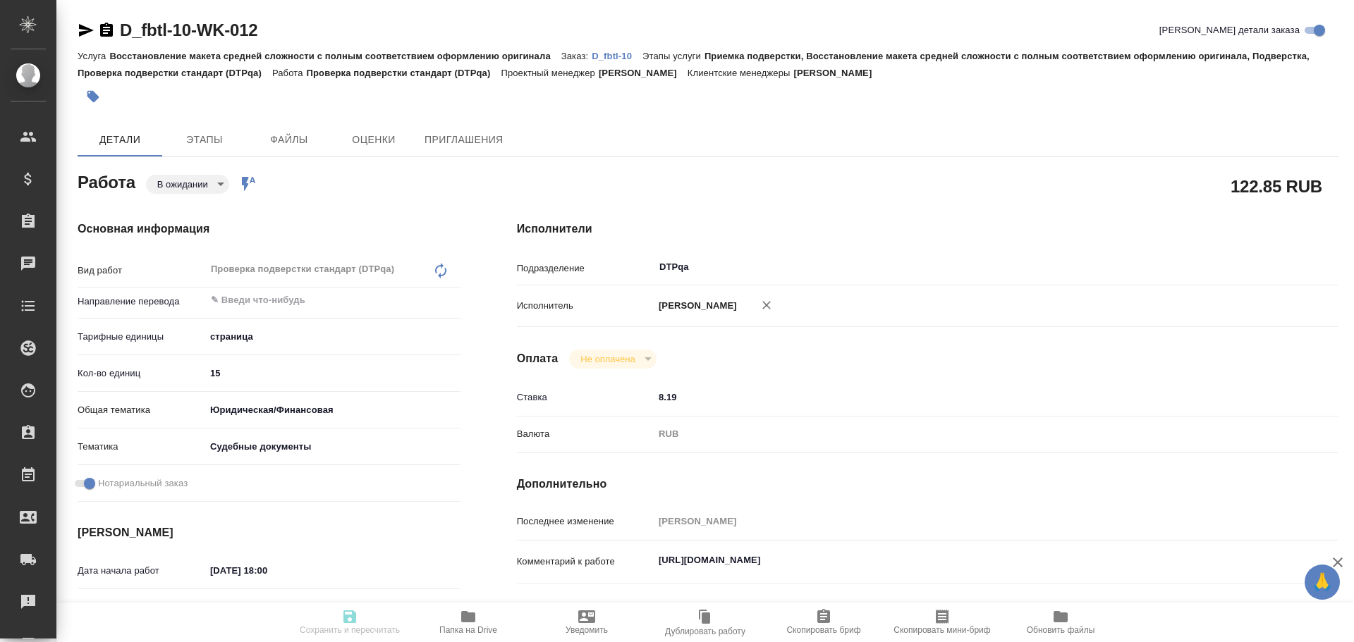
type input "RUB"
type input "Чулец Елена"
type textarea "https://tera.awatera.com/Work/68a6dcb15afaec2293f42fec/"
type textarea "x"
type textarea "/Clients/fbtl/Orders/D_fbtl-10/DTP/D_fbtl-10-WK-012"
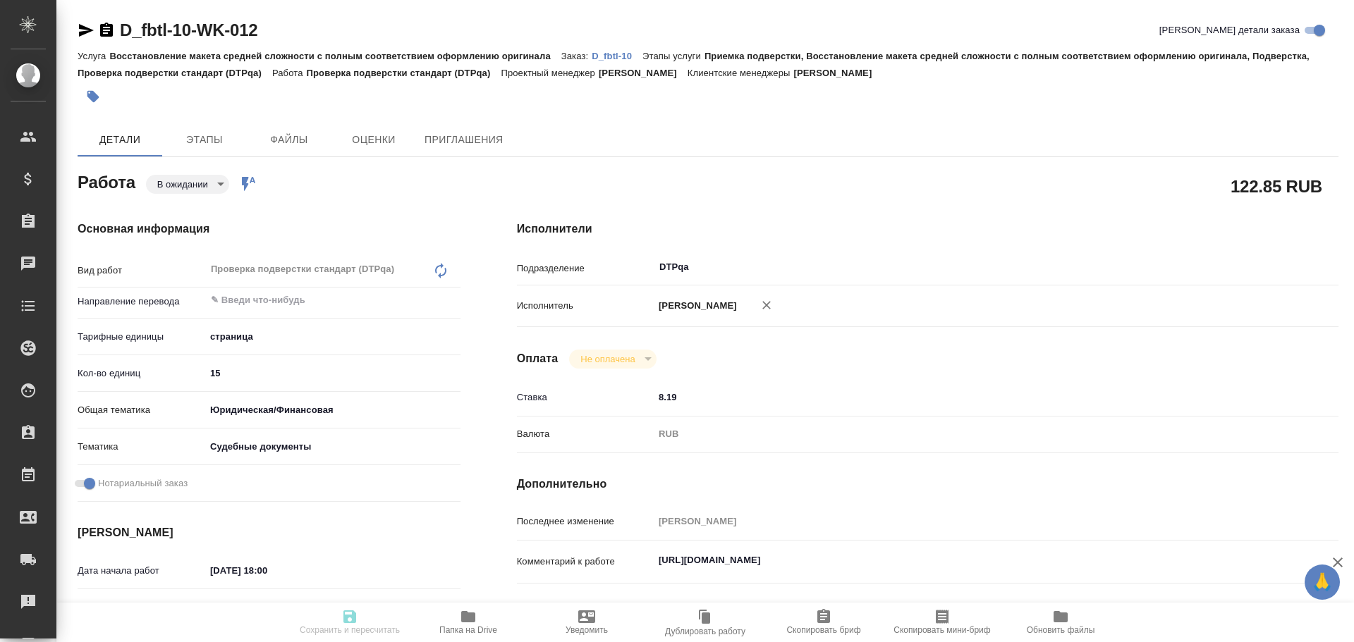
type textarea "x"
type input "D_fbtl-10"
type input "Восстановление макета средней сложности с полным соответствием оформлению ориги…"
type input "Приемка подверстки, Восстановление макета средней сложности с полным соответств…"
type input "[PERSON_NAME]"
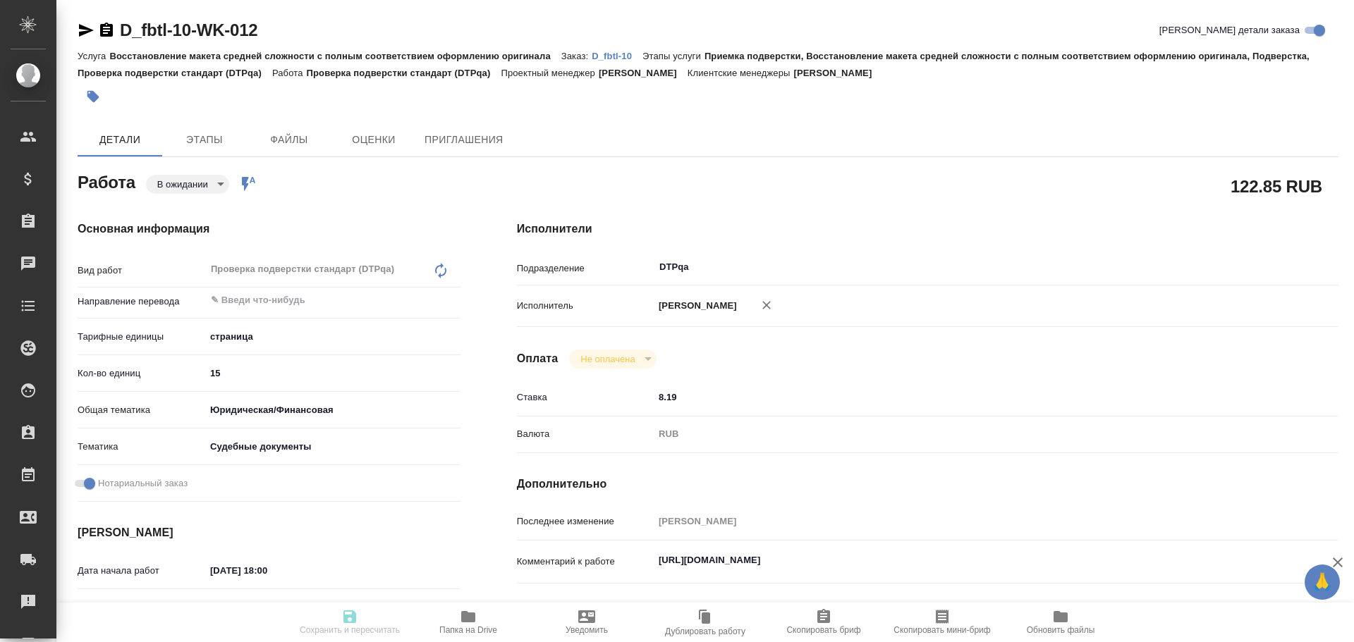
type input "[PERSON_NAME]"
type input "/Clients/fbtl/Orders/D_fbtl-10"
type input "[URL][DOMAIN_NAME]"
type textarea "x"
type textarea "Документы судебные (очевидно, да))), очень важно качество"
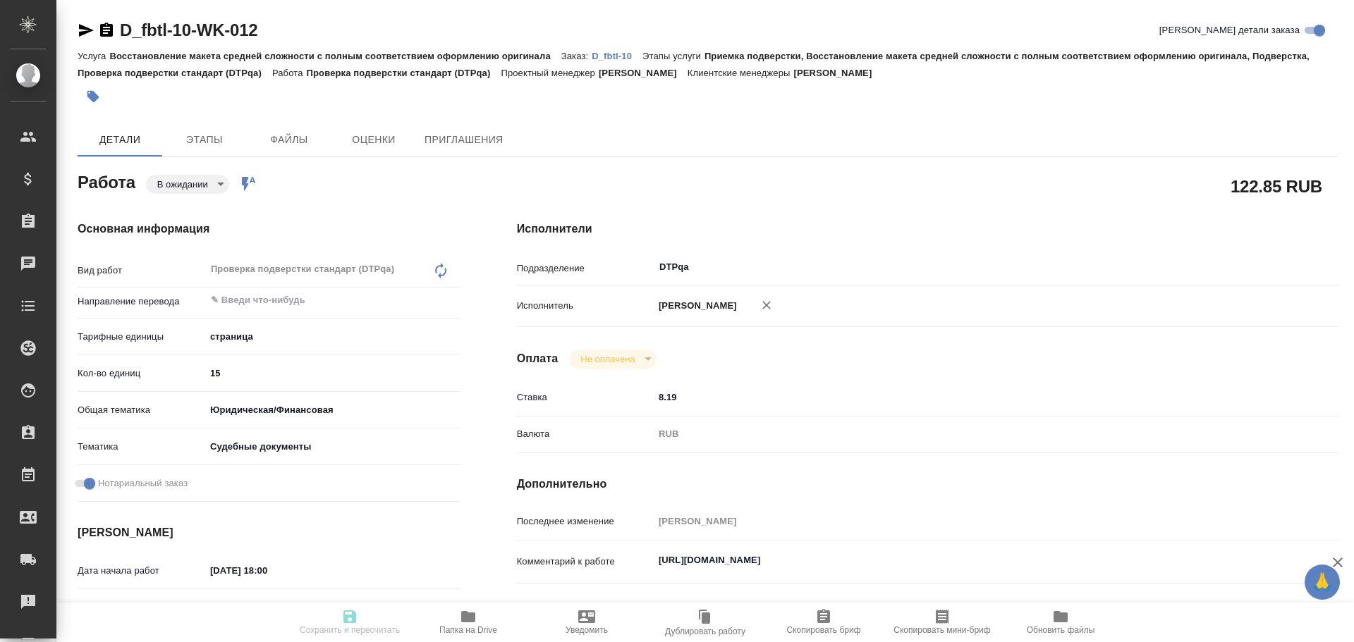
type textarea "x"
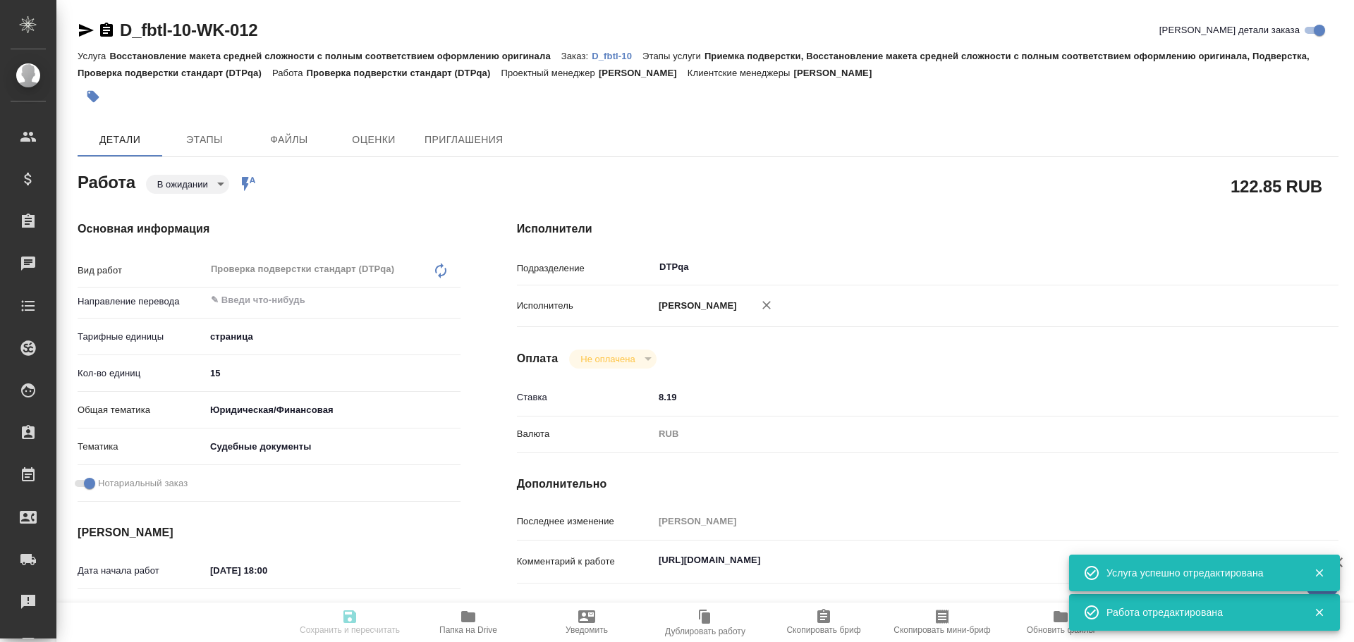
type textarea "x"
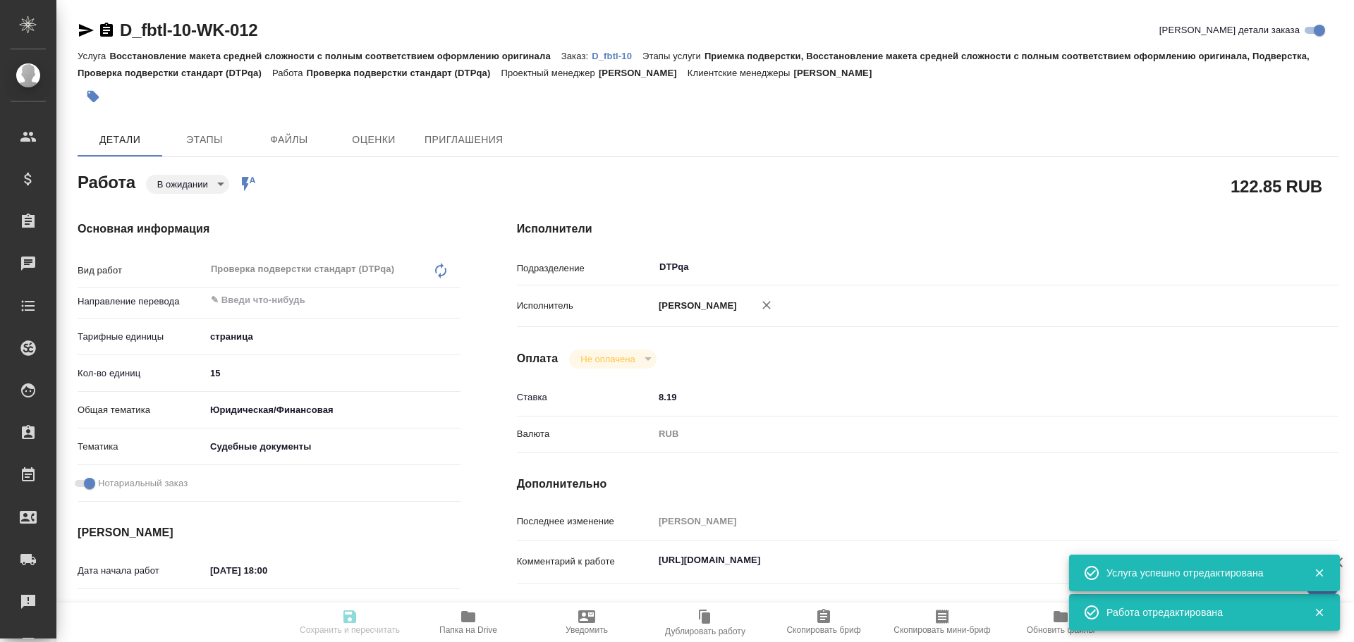
type textarea "x"
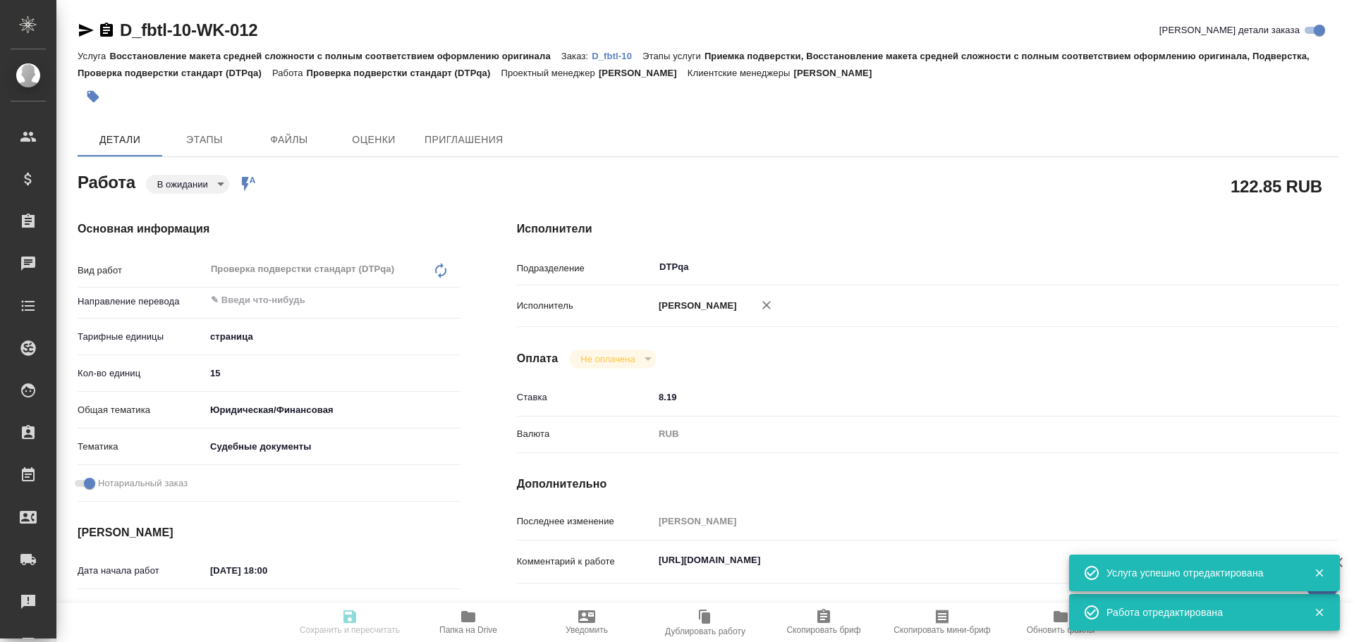
type textarea "x"
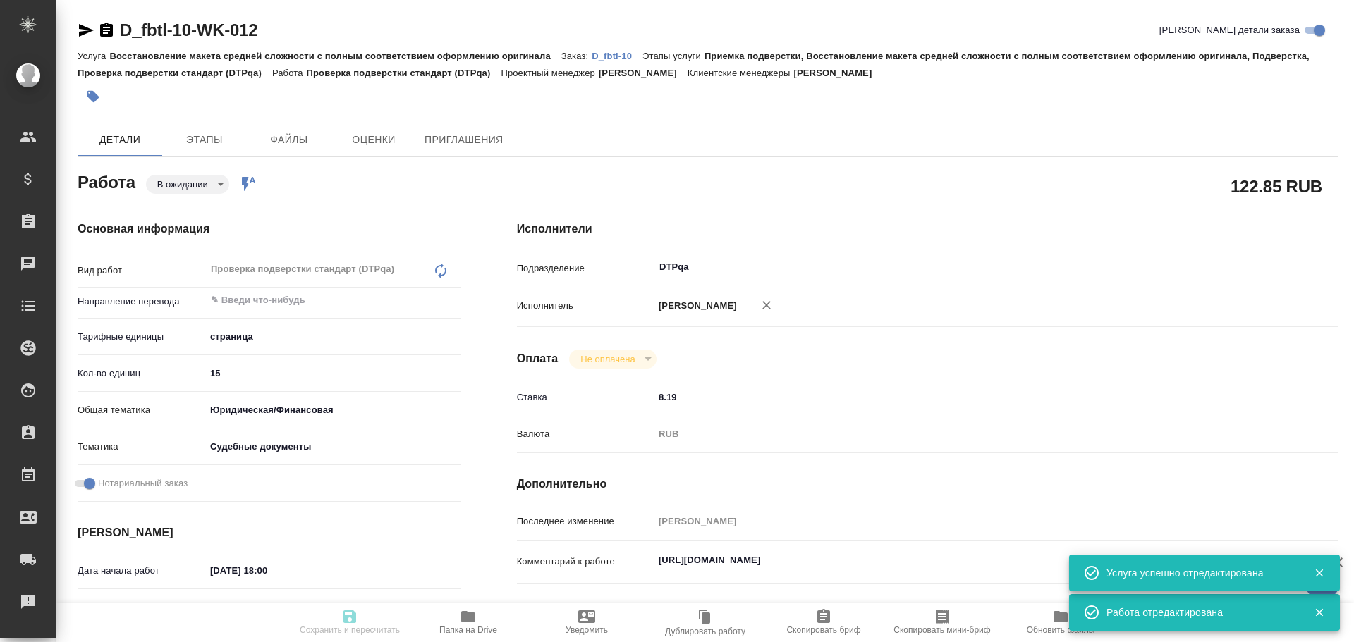
type textarea "x"
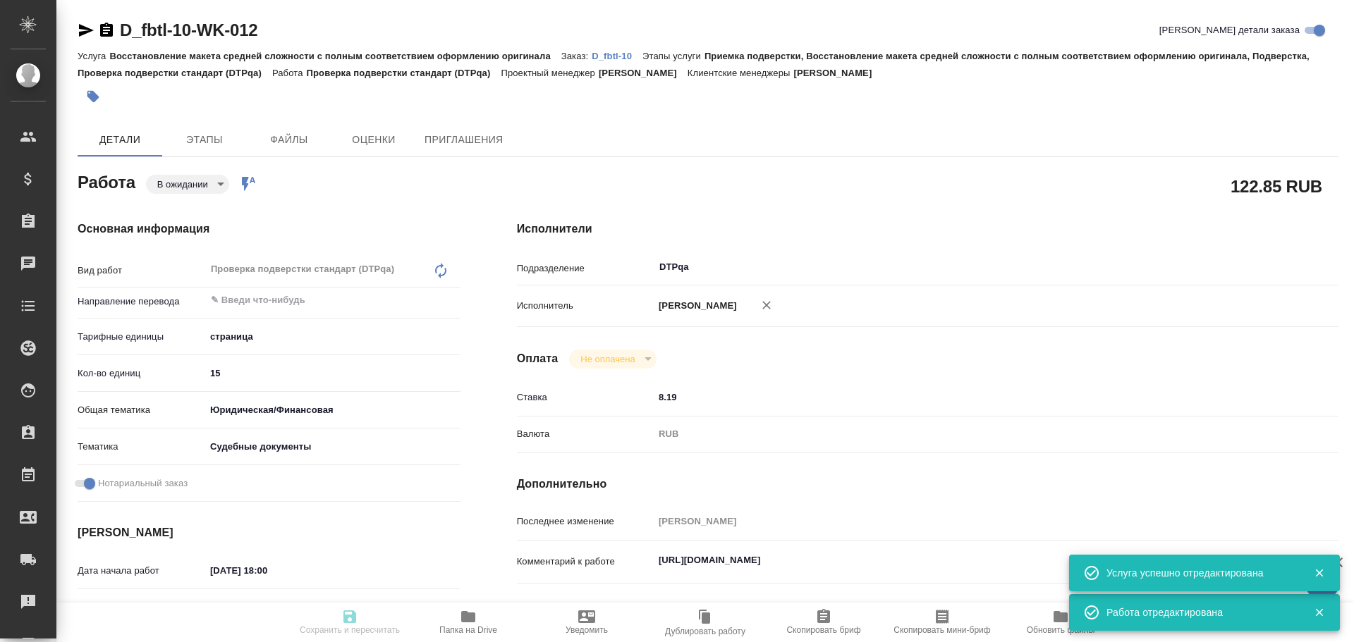
type textarea "x"
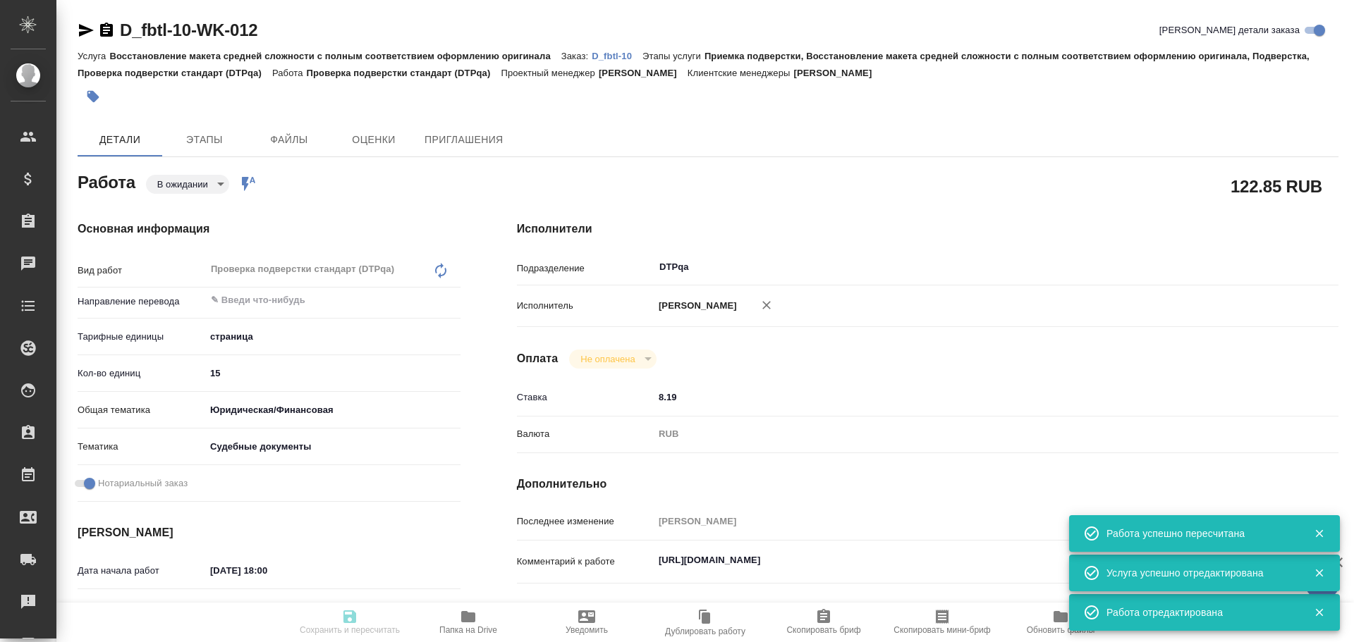
type input "pending"
type textarea "Проверка подверстки стандарт (DTPqa)"
type textarea "x"
type input "5a8b1489cc6b4906c91bfdb2"
type input "15"
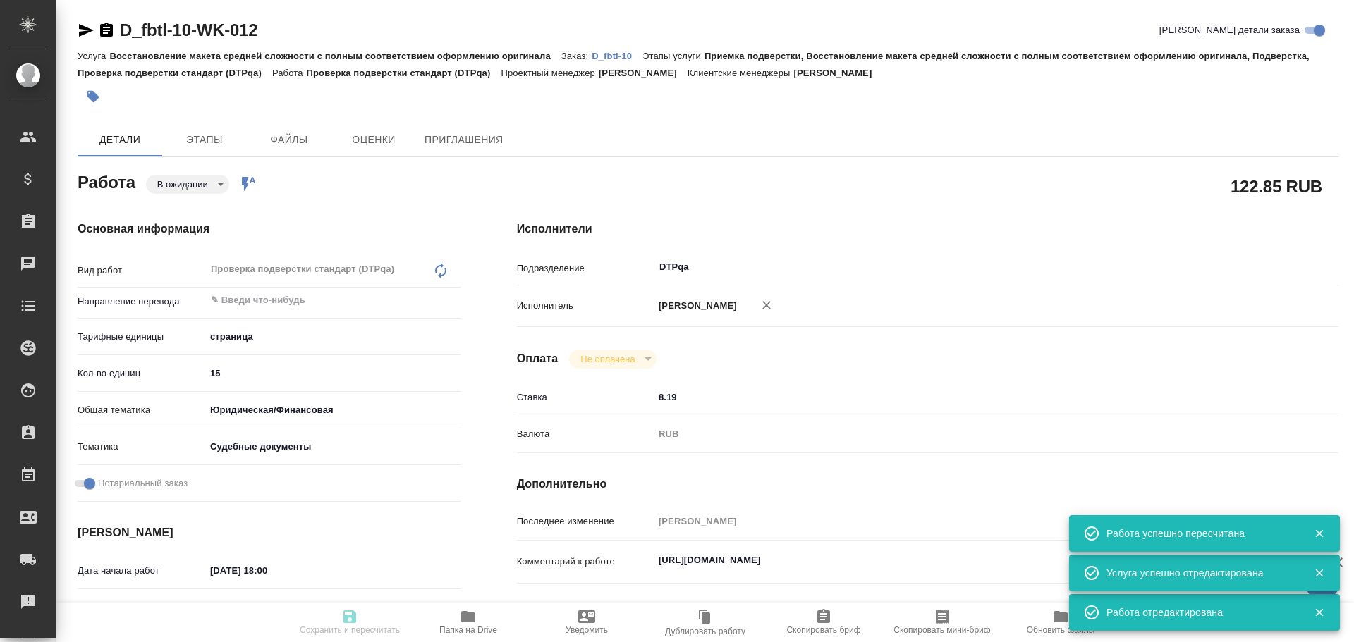
type input "yr-fn"
type input "5a8b8b956a9677013d343d23"
checkbox input "true"
type input "[DATE] 18:00"
type input "21.08.2025 19:00"
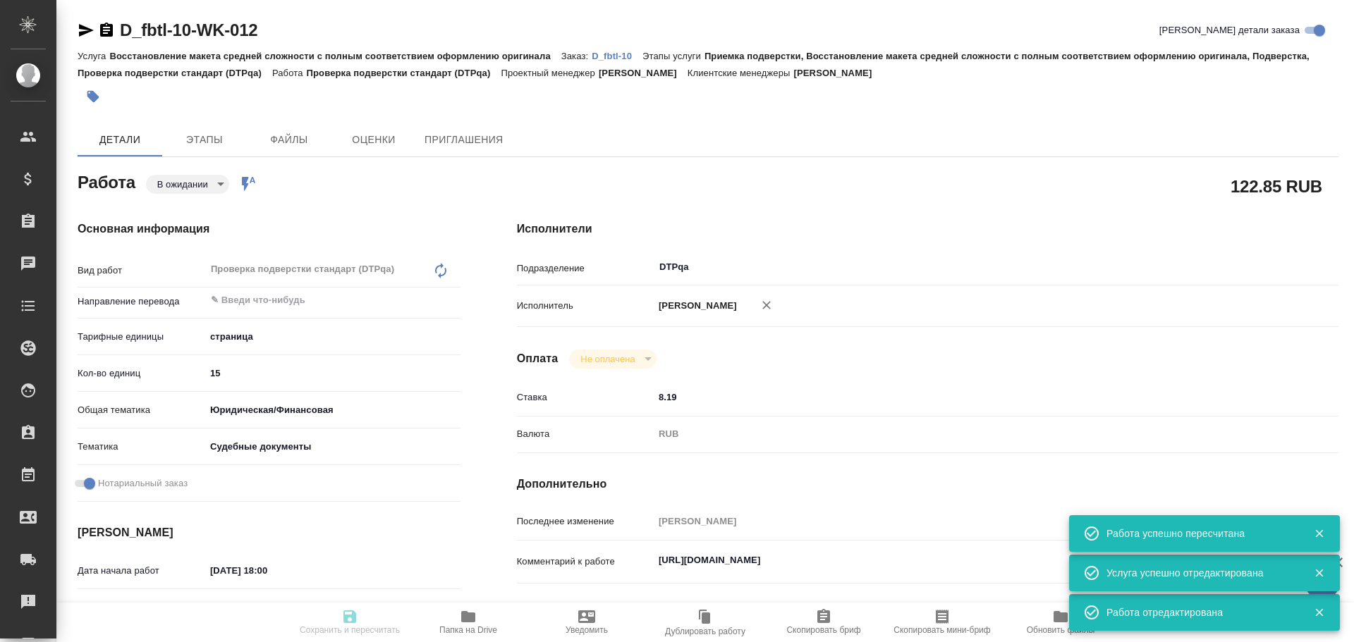
type input "[DATE] 11:00"
type input "DTPqa"
type input "notPayed"
type input "8.19"
type input "RUB"
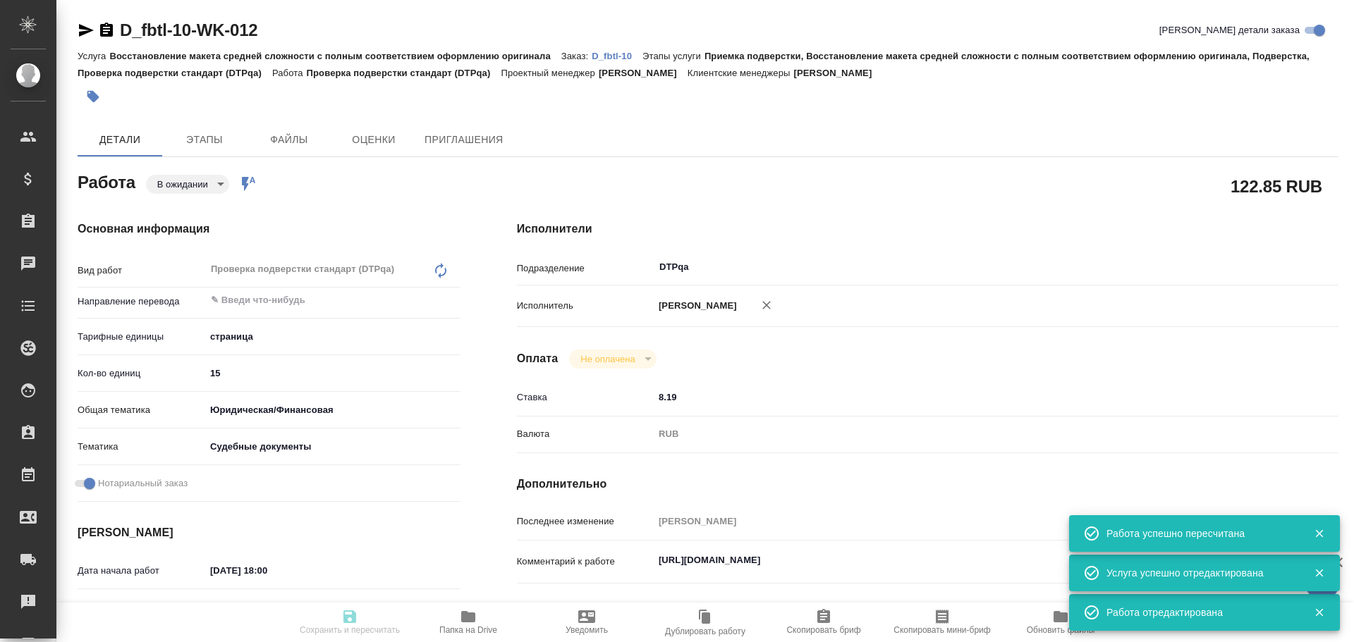
type input "Чулец Елена"
type textarea "https://tera.awatera.com/Work/68a6dcb15afaec2293f42fec/"
type textarea "x"
type textarea "/Clients/fbtl/Orders/D_fbtl-10/DTP/D_fbtl-10-WK-012"
type textarea "x"
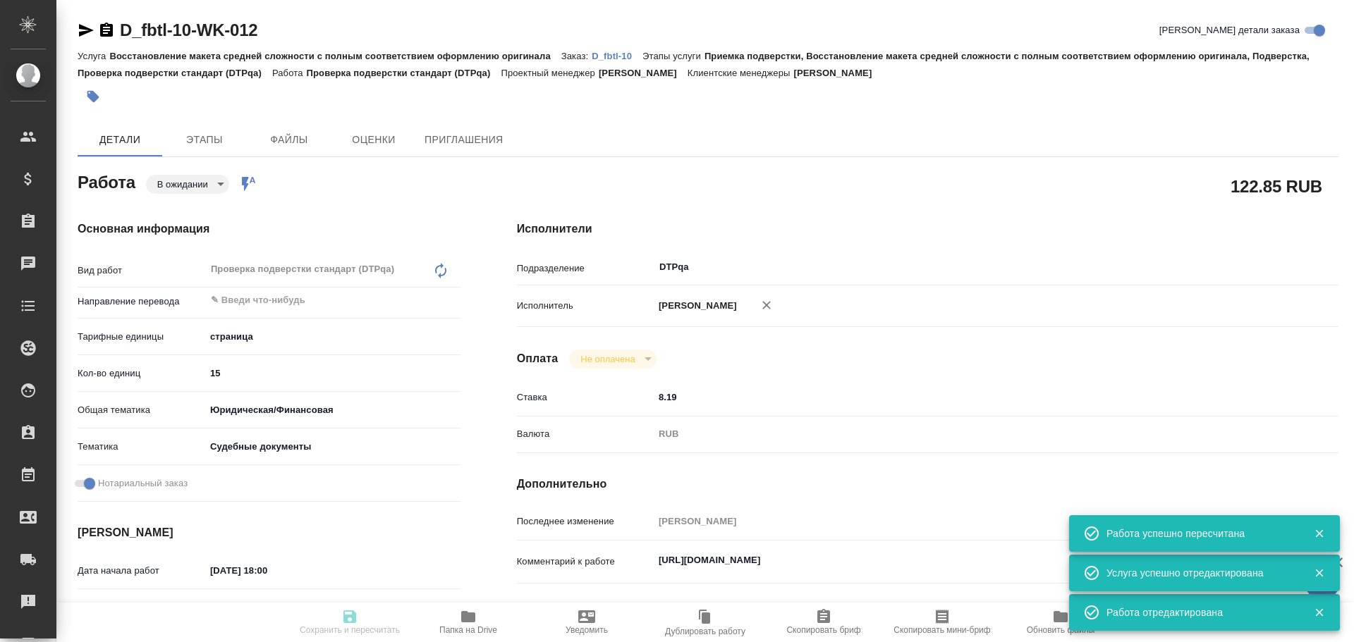
type input "D_fbtl-10"
type input "Восстановление макета средней сложности с полным соответствием оформлению ориги…"
type input "Приемка подверстки, Восстановление макета средней сложности с полным соответств…"
type input "[PERSON_NAME]"
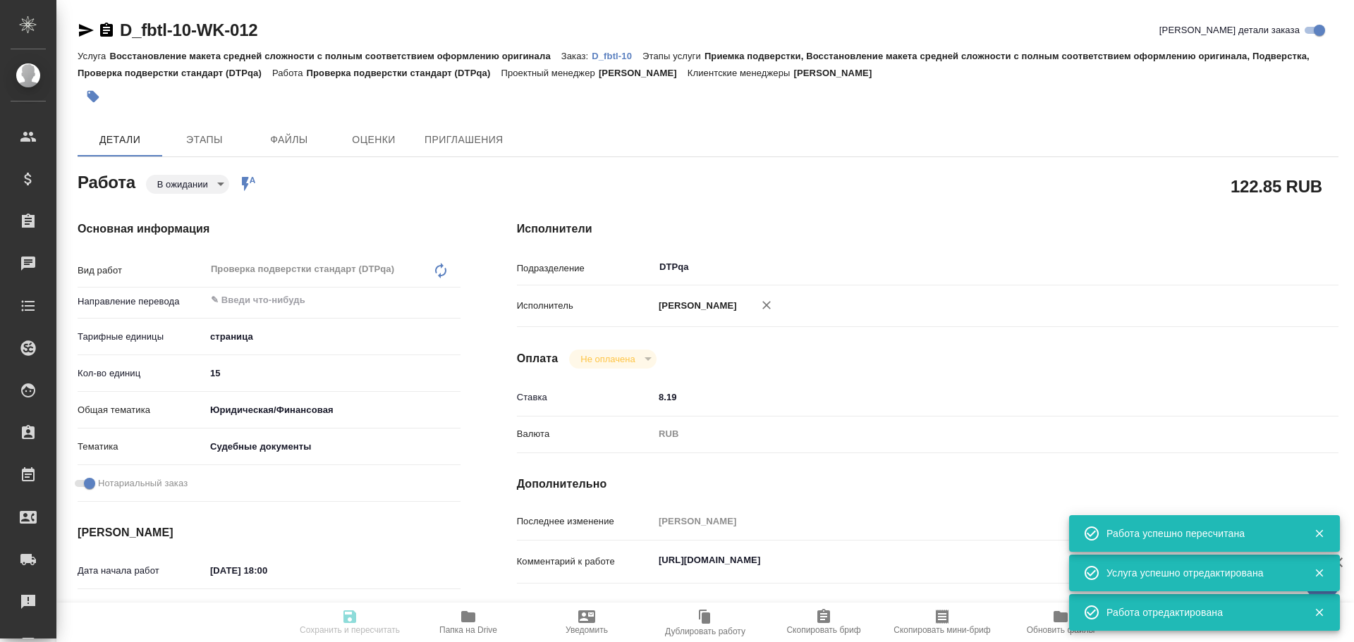
type input "/Clients/fbtl/Orders/D_fbtl-10"
type input "[URL][DOMAIN_NAME]"
type textarea "x"
type textarea "Документы судебные (очевидно, да))), очень важно качество"
type textarea "x"
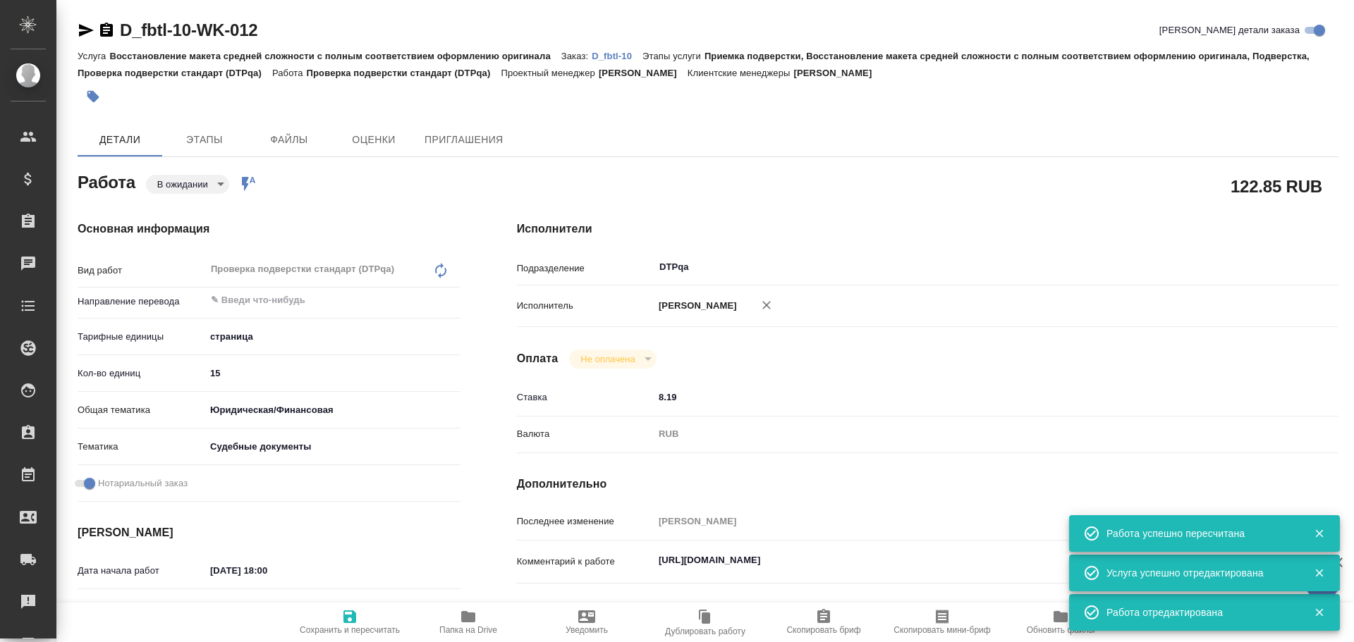
type textarea "x"
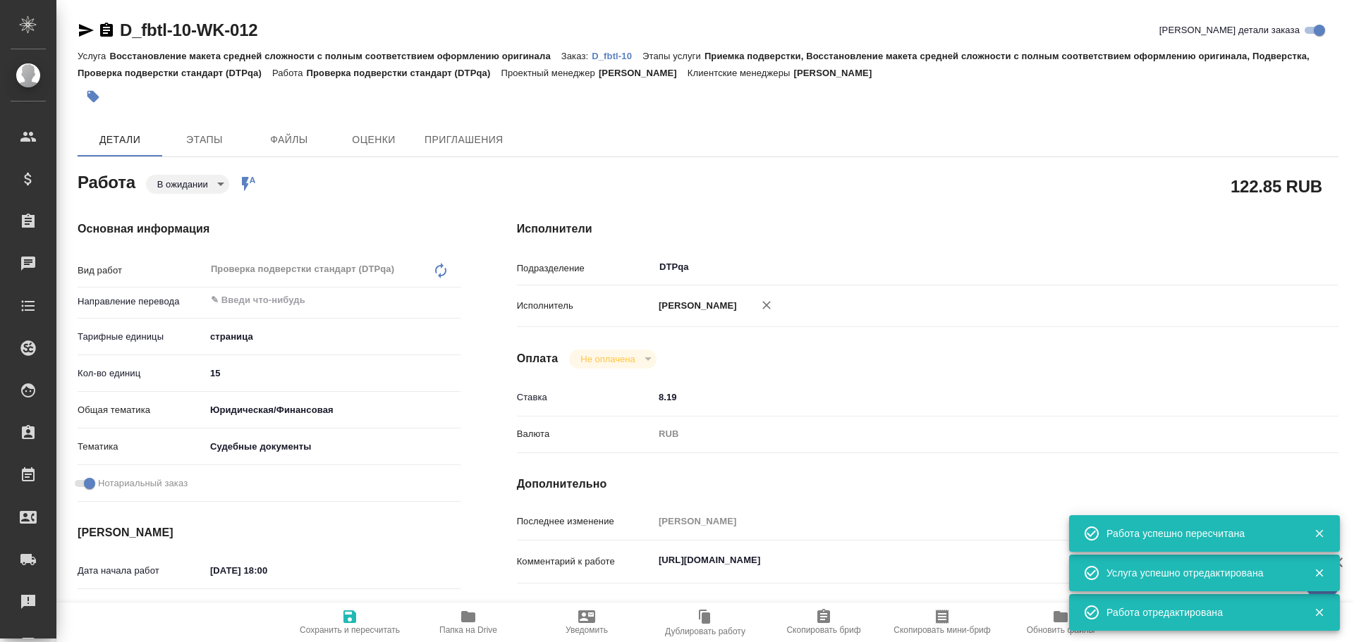
type textarea "x"
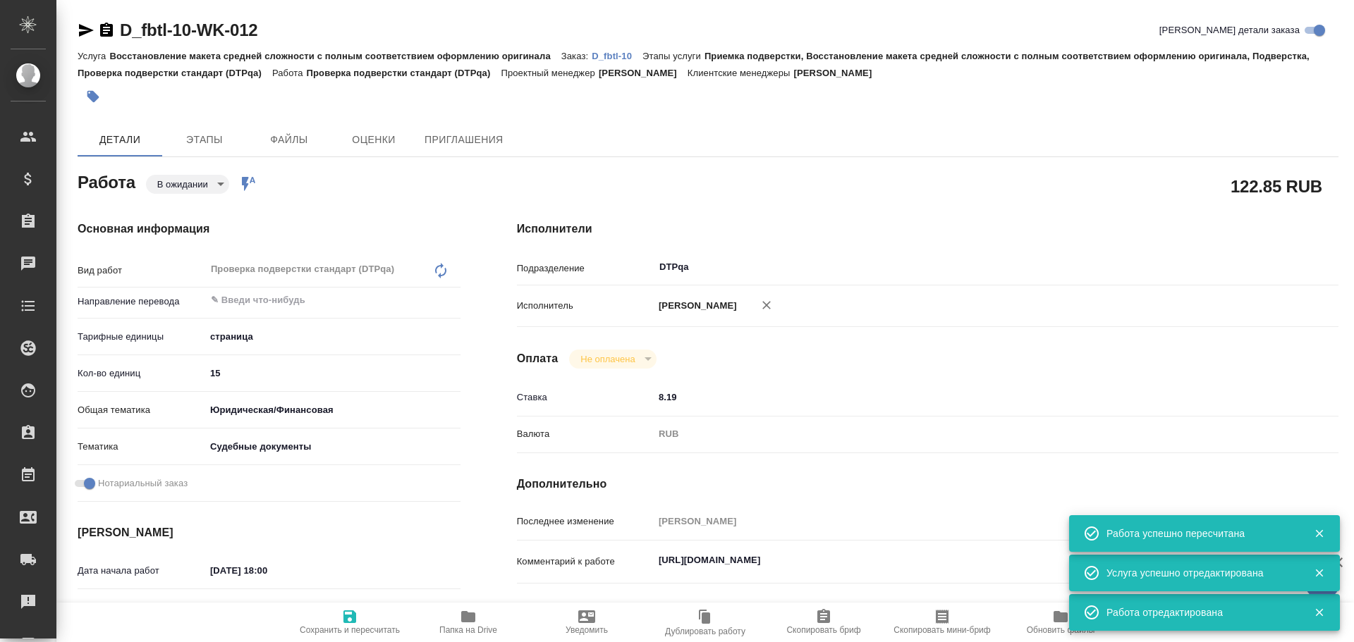
type textarea "x"
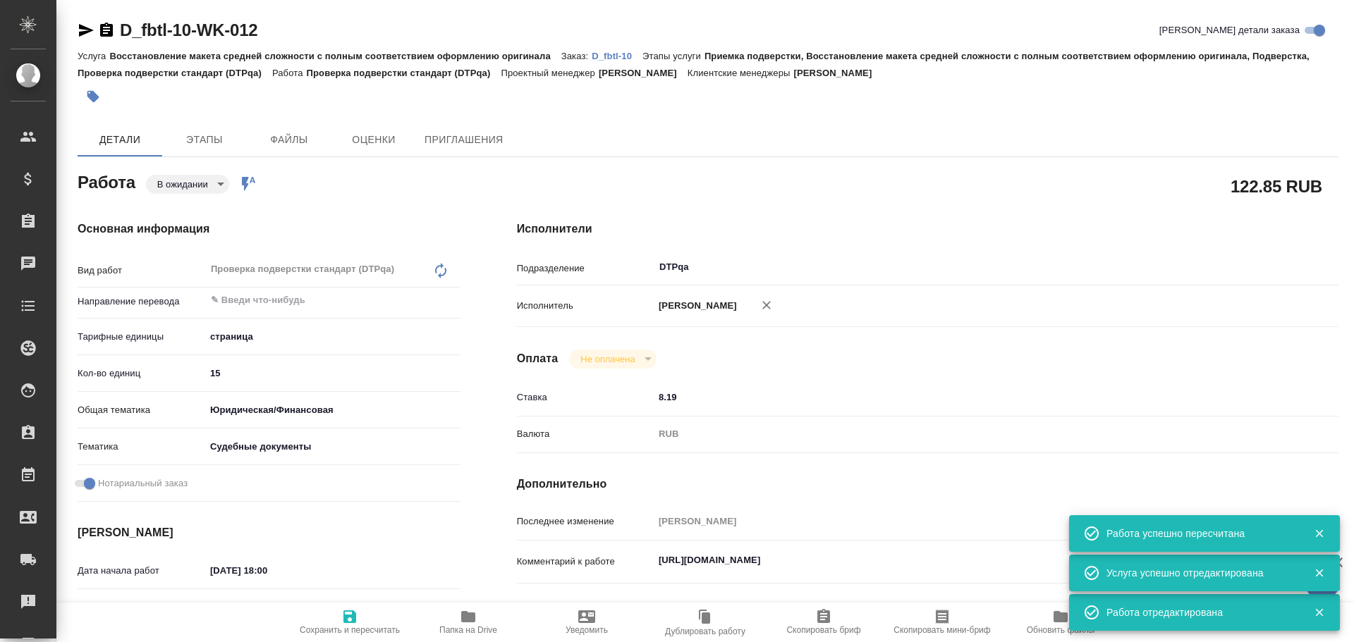
type textarea "x"
